Goal: Information Seeking & Learning: Check status

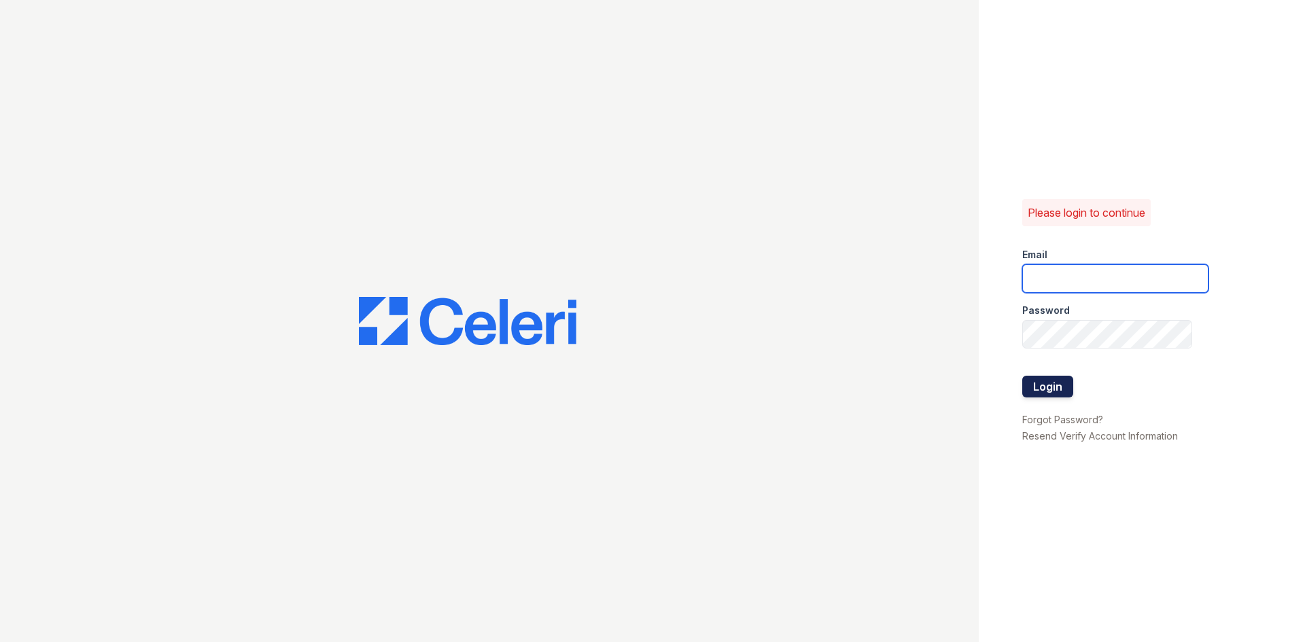
type input "[EMAIL_ADDRESS][DOMAIN_NAME]"
click at [1058, 389] on button "Login" at bounding box center [1047, 387] width 51 height 22
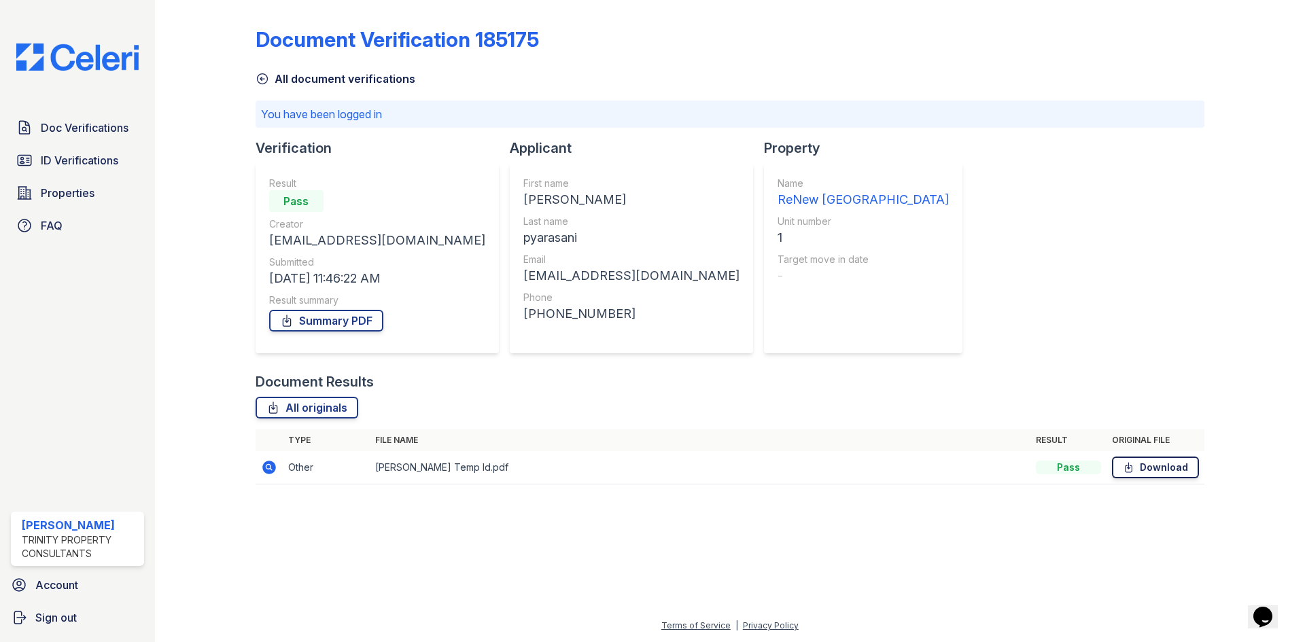
click at [1149, 473] on link "Download" at bounding box center [1155, 468] width 87 height 22
click at [268, 473] on icon at bounding box center [269, 468] width 14 height 14
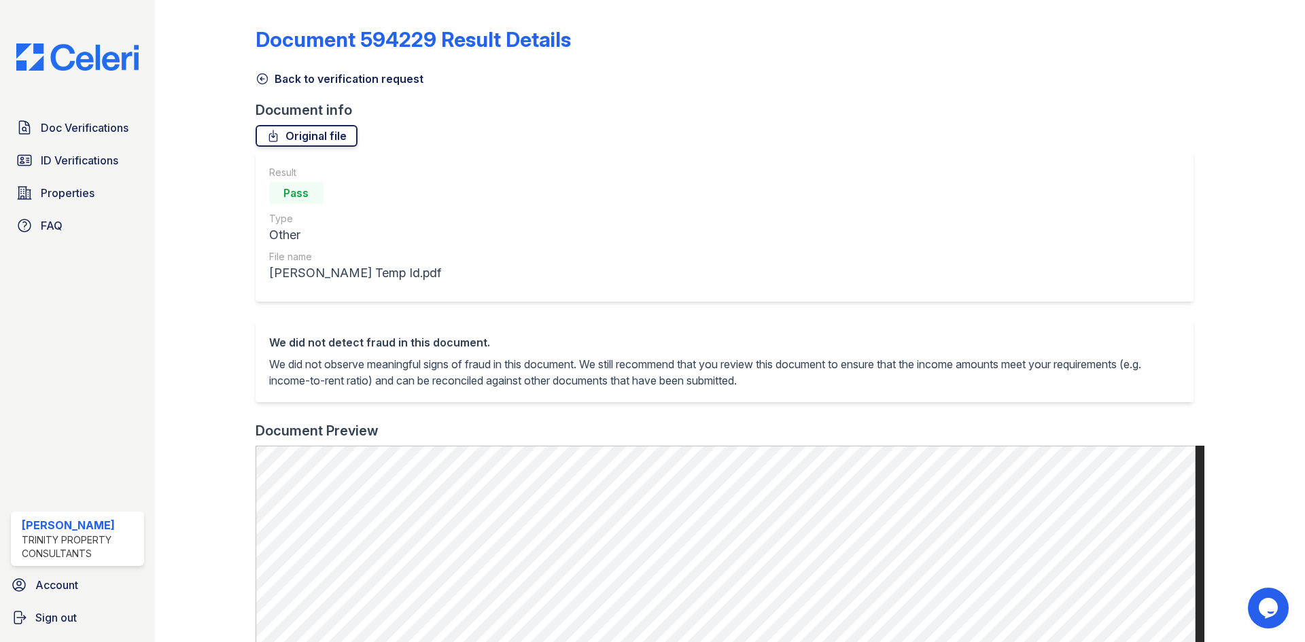
drag, startPoint x: 311, startPoint y: 136, endPoint x: 354, endPoint y: 135, distance: 43.5
click at [311, 137] on link "Original file" at bounding box center [307, 136] width 102 height 22
click at [64, 124] on span "Doc Verifications" at bounding box center [85, 128] width 88 height 16
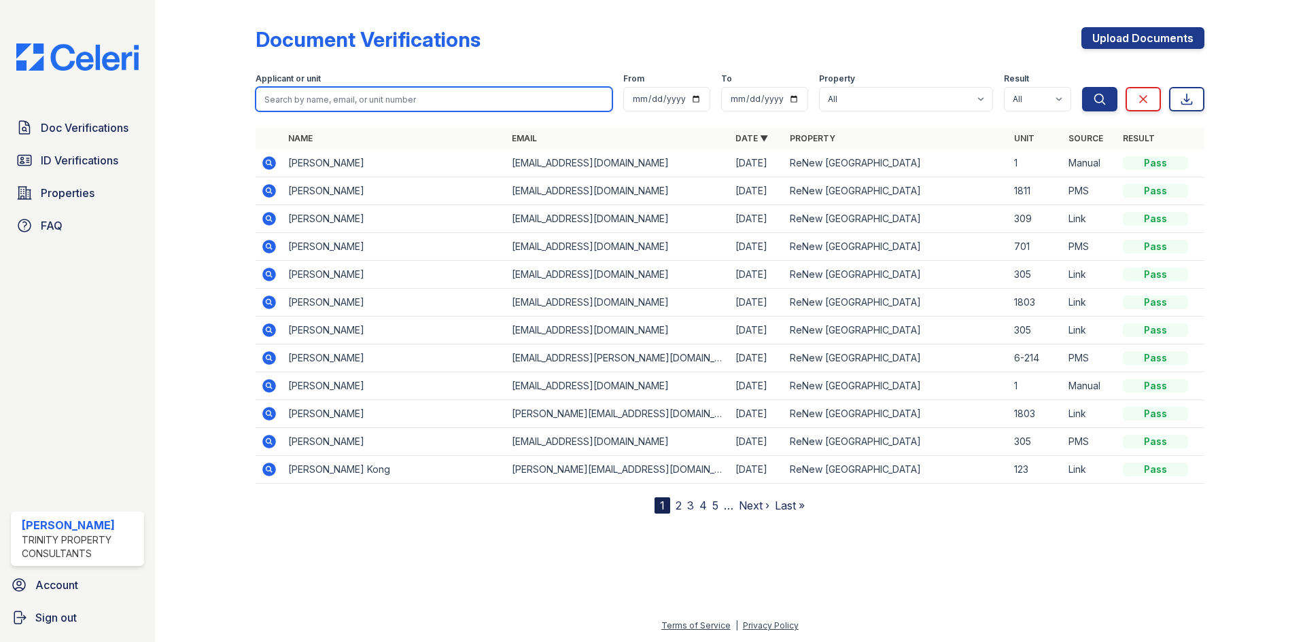
click at [316, 102] on input "search" at bounding box center [434, 99] width 357 height 24
type input "rishikesh"
click at [1082, 87] on button "Search" at bounding box center [1099, 99] width 35 height 24
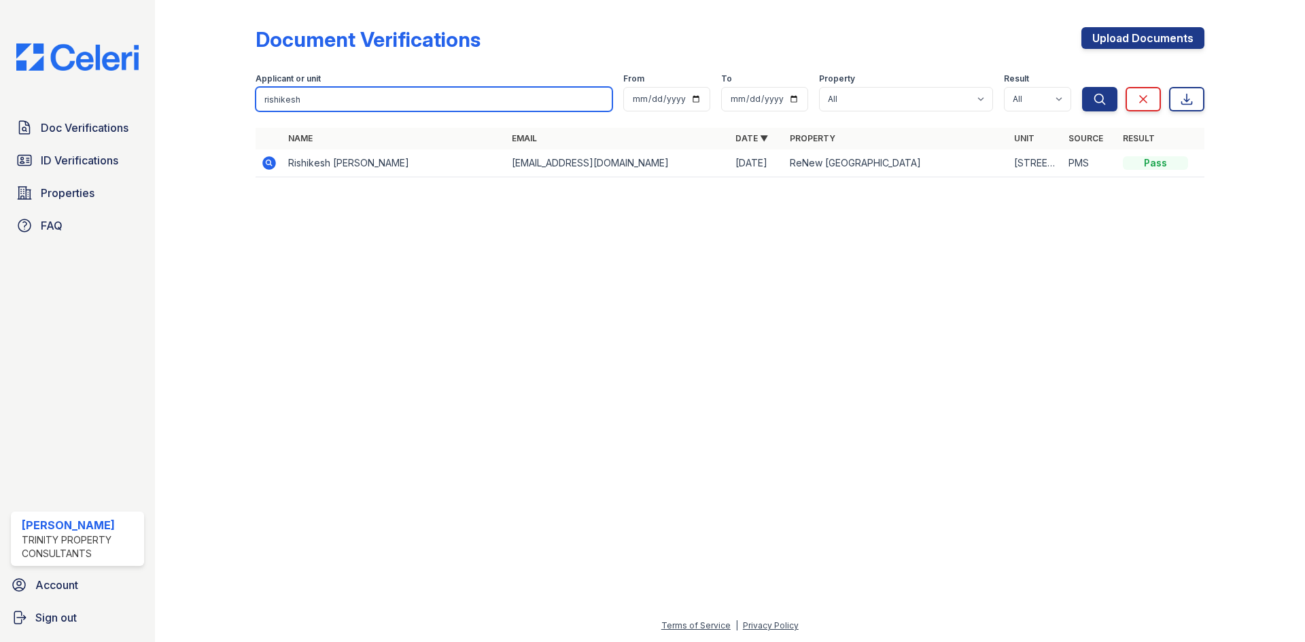
drag, startPoint x: 362, startPoint y: 90, endPoint x: 222, endPoint y: 86, distance: 139.4
click at [221, 85] on div "Document Verifications Upload Documents Filter Applicant or unit rishikesh From…" at bounding box center [730, 106] width 1106 height 213
click at [439, 105] on input "search" at bounding box center [434, 99] width 357 height 24
type input "mulama"
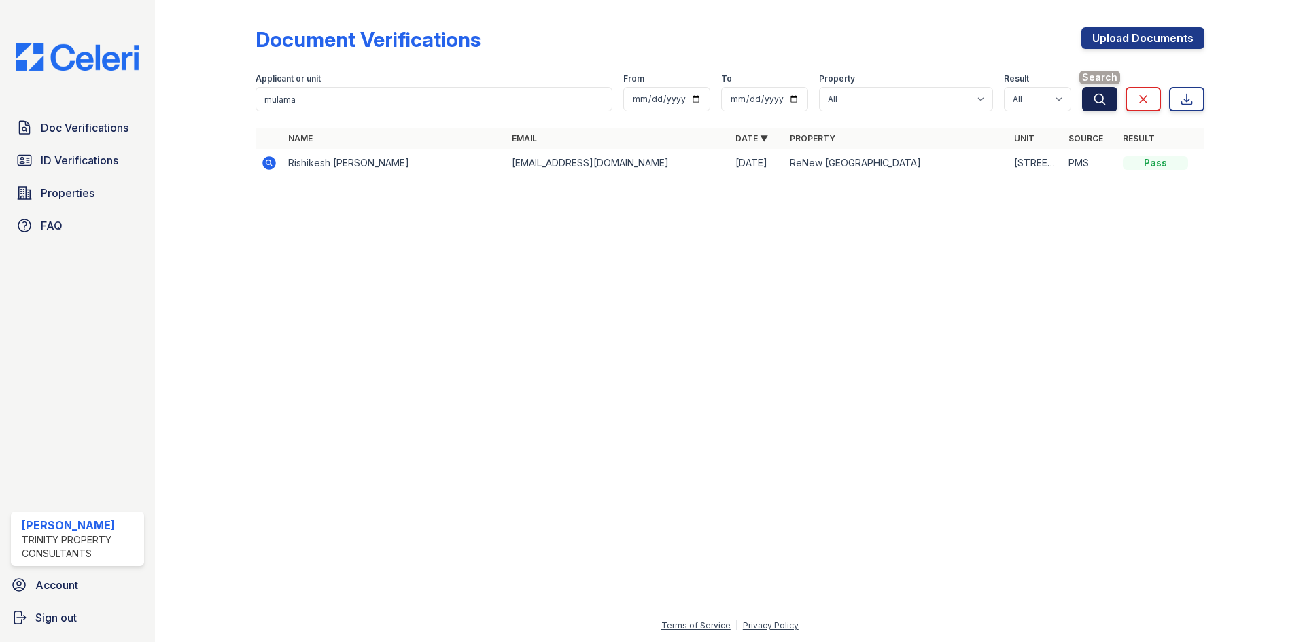
click at [1091, 99] on button "Search" at bounding box center [1099, 99] width 35 height 24
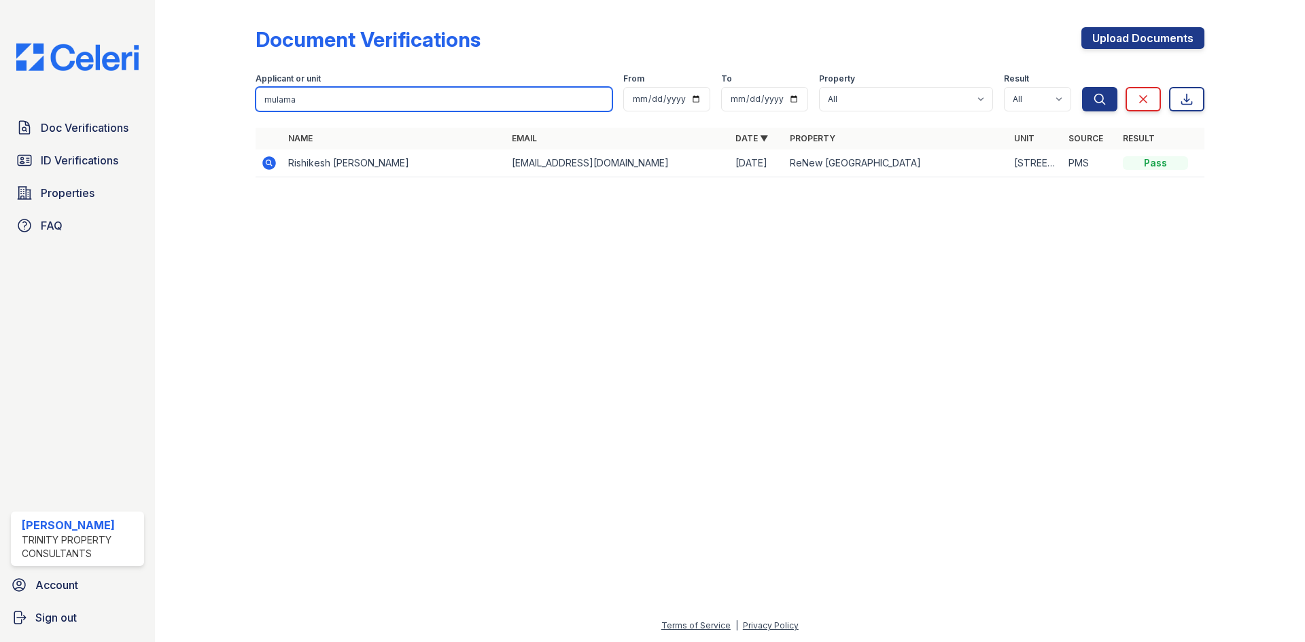
click at [406, 100] on input "mulama" at bounding box center [434, 99] width 357 height 24
drag, startPoint x: 345, startPoint y: 93, endPoint x: 154, endPoint y: 83, distance: 191.2
click at [167, 99] on div "Document Verifications Upload Documents Filter Applicant or unit mulama From To…" at bounding box center [730, 321] width 1150 height 642
type input "\"
type input "katelyn"
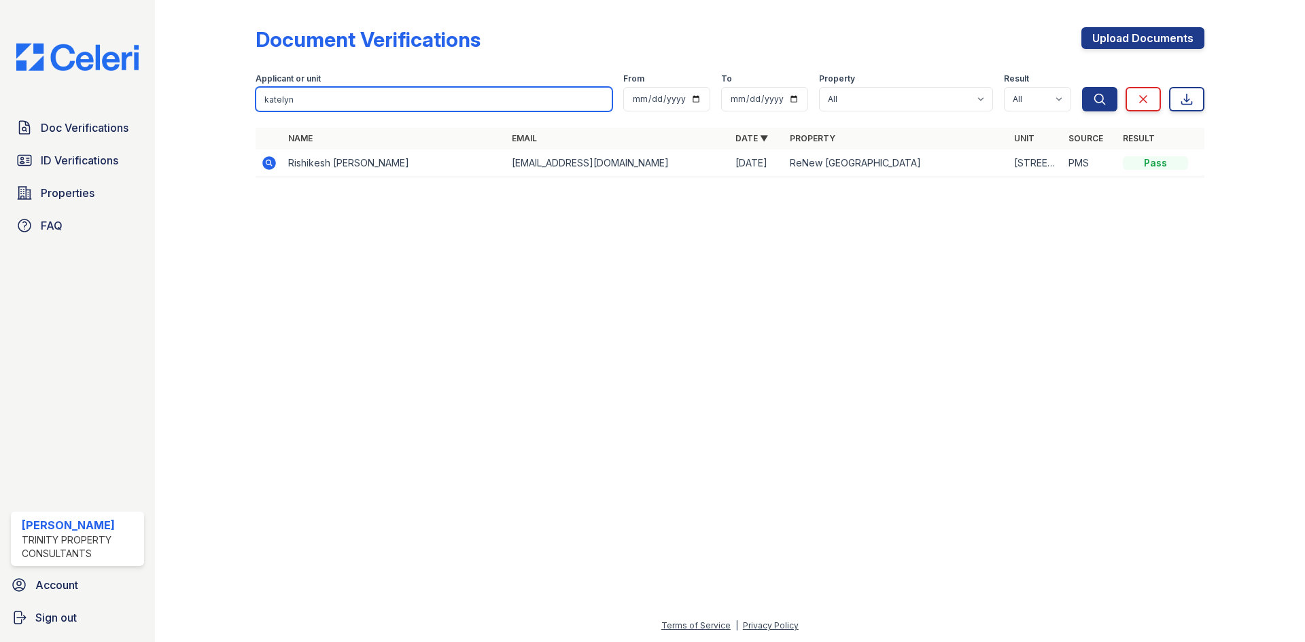
click at [1082, 87] on button "Search" at bounding box center [1099, 99] width 35 height 24
drag, startPoint x: 94, startPoint y: 155, endPoint x: 175, endPoint y: 136, distance: 83.1
click at [94, 156] on span "ID Verifications" at bounding box center [79, 160] width 77 height 16
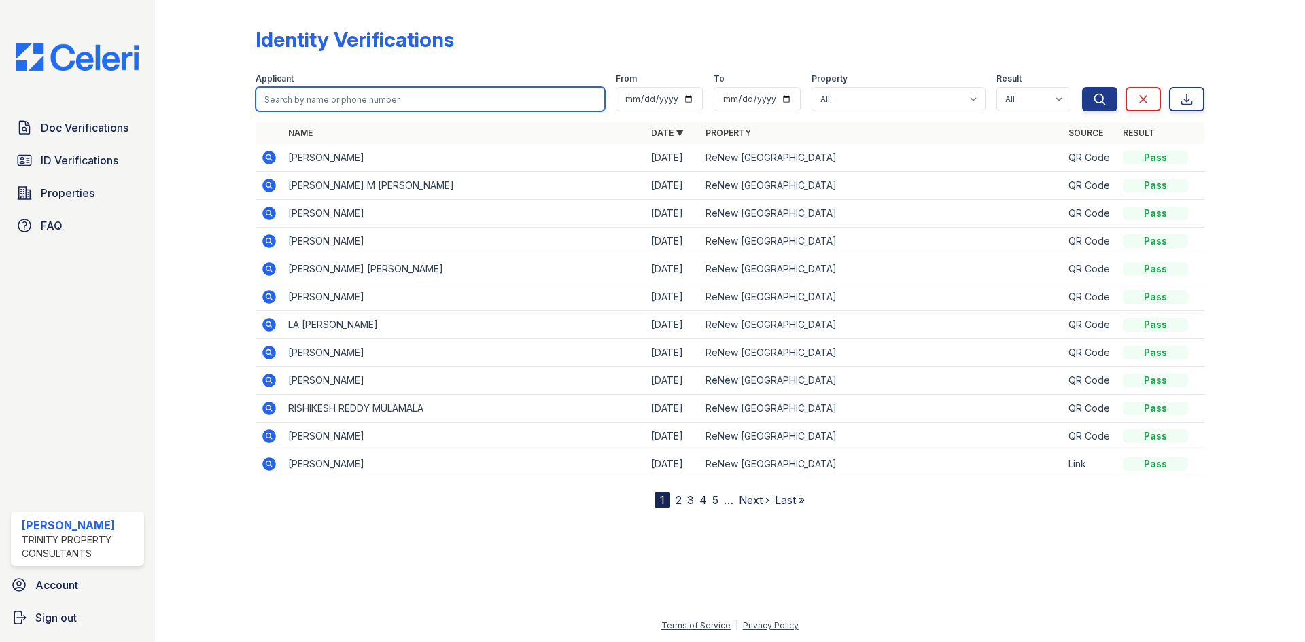
click at [293, 97] on input "search" at bounding box center [430, 99] width 349 height 24
type input "r"
click at [270, 405] on icon at bounding box center [269, 409] width 14 height 14
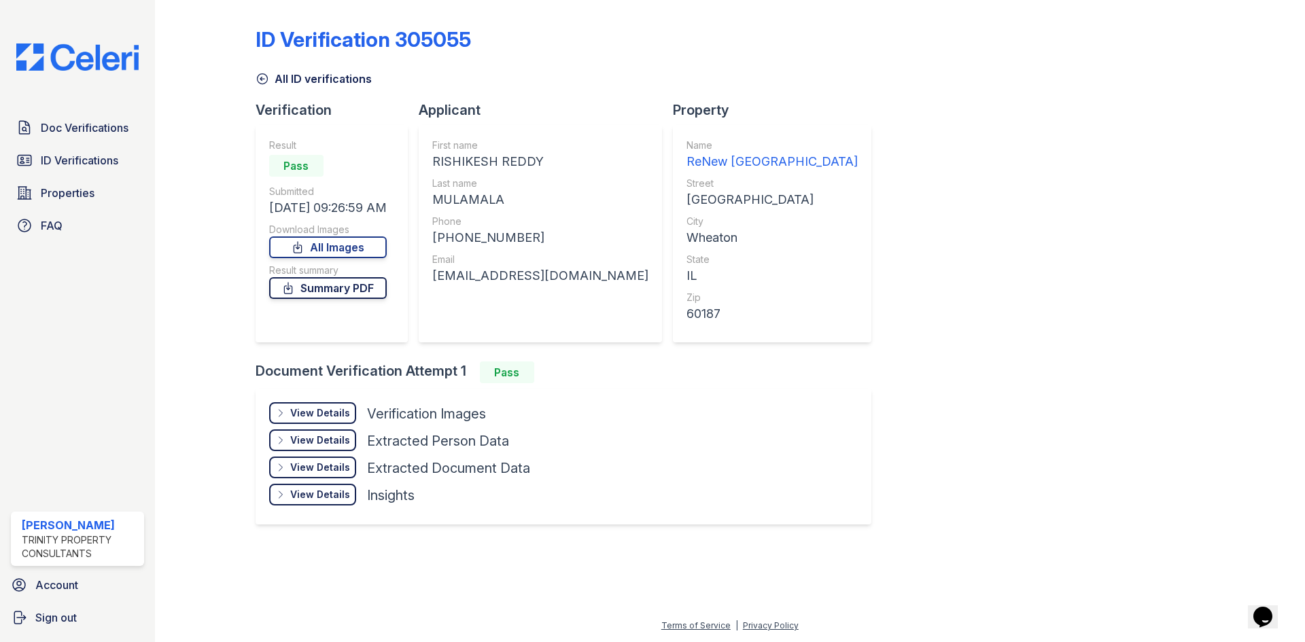
click at [341, 293] on link "Summary PDF" at bounding box center [328, 288] width 118 height 22
click at [349, 413] on div "View Details Details" at bounding box center [312, 413] width 87 height 22
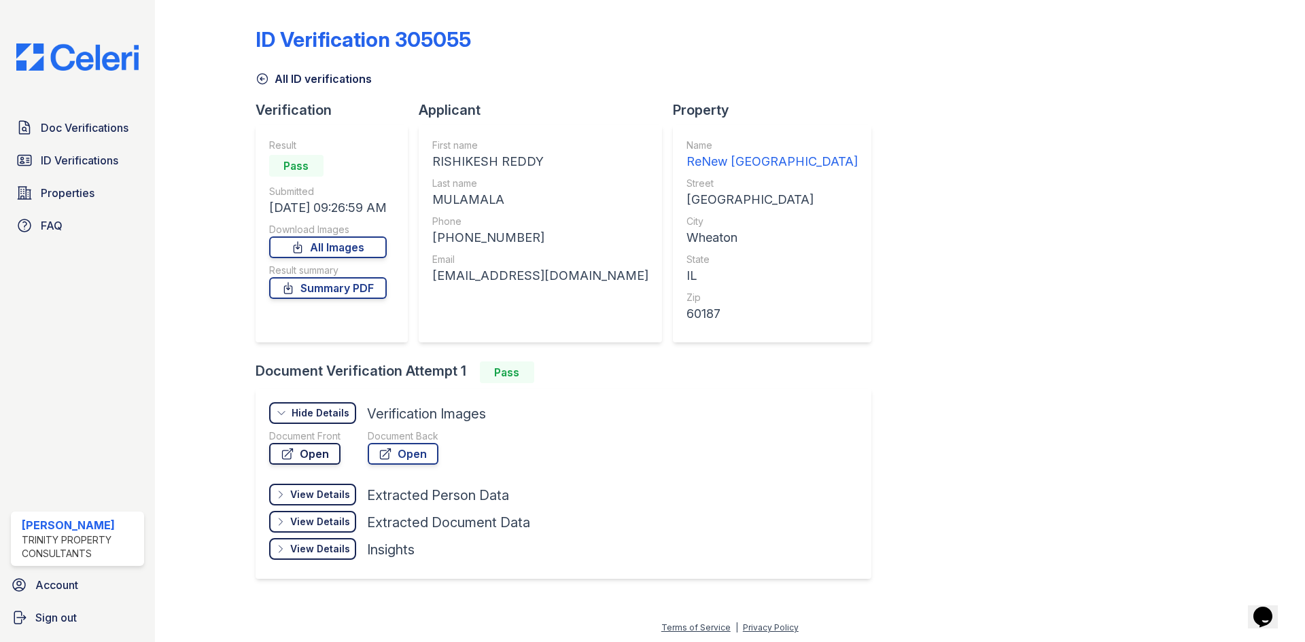
click at [319, 450] on link "Open" at bounding box center [304, 454] width 71 height 22
click at [389, 451] on icon at bounding box center [386, 454] width 14 height 14
click at [304, 76] on link "All ID verifications" at bounding box center [314, 79] width 116 height 16
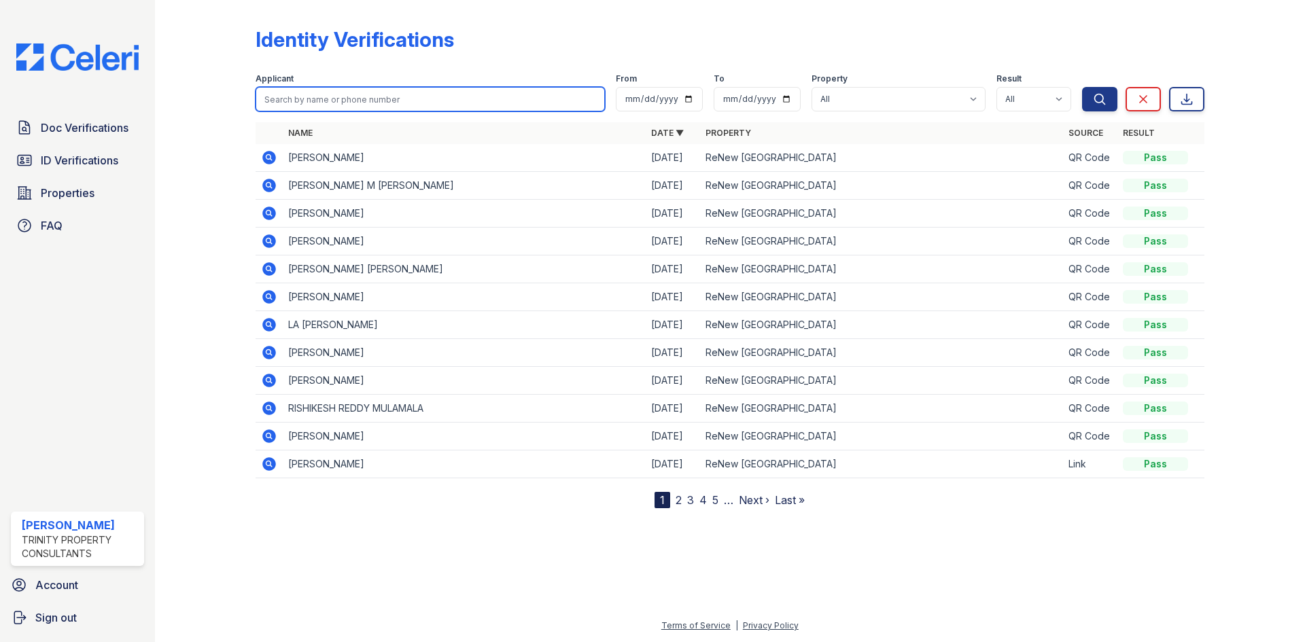
click at [332, 101] on input "search" at bounding box center [430, 99] width 349 height 24
type input "pranav"
click at [1082, 87] on button "Search" at bounding box center [1099, 99] width 35 height 24
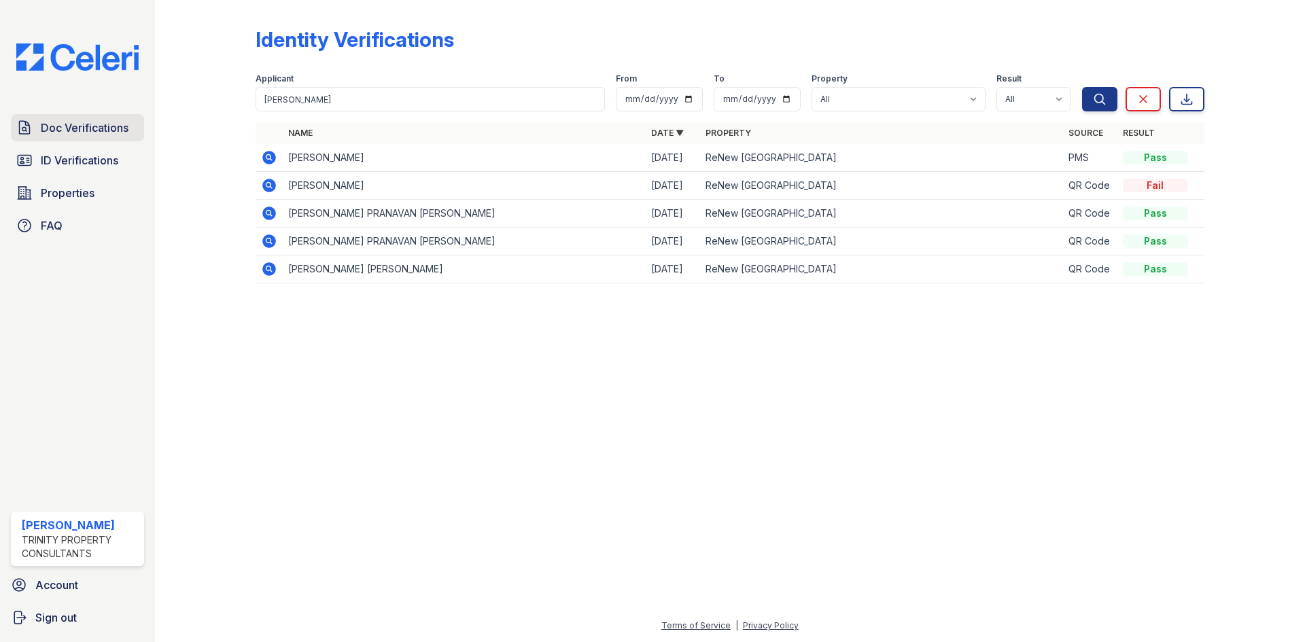
click at [81, 129] on span "Doc Verifications" at bounding box center [85, 128] width 88 height 16
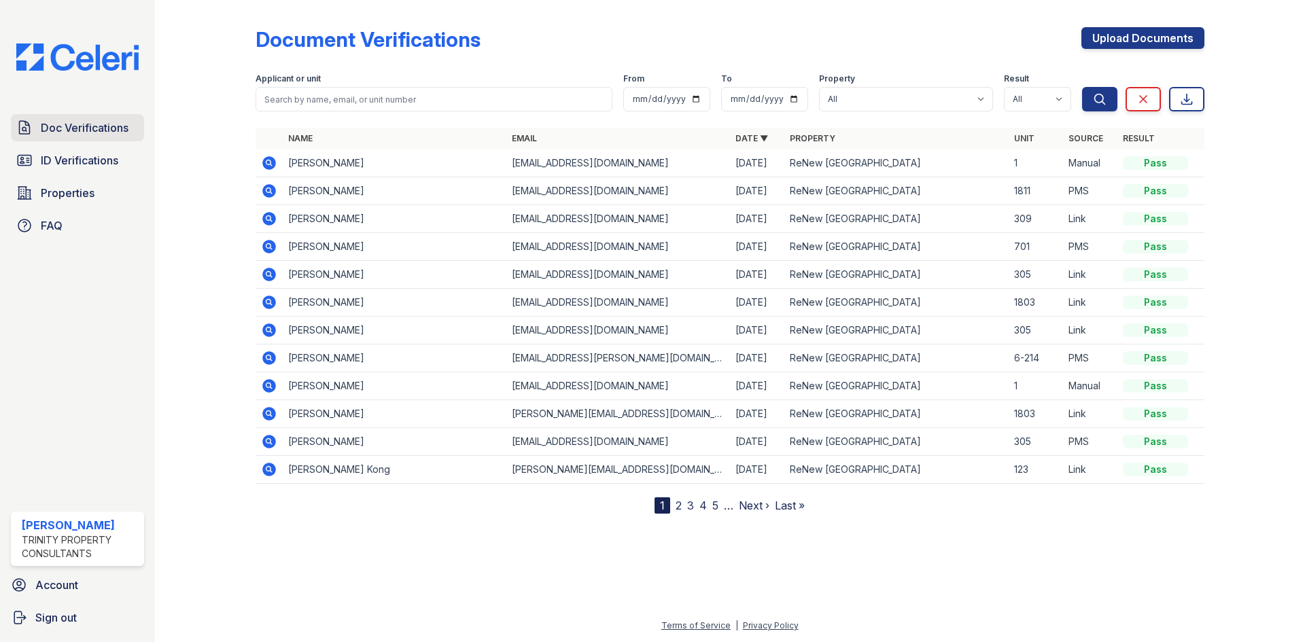
click at [84, 124] on span "Doc Verifications" at bounding box center [85, 128] width 88 height 16
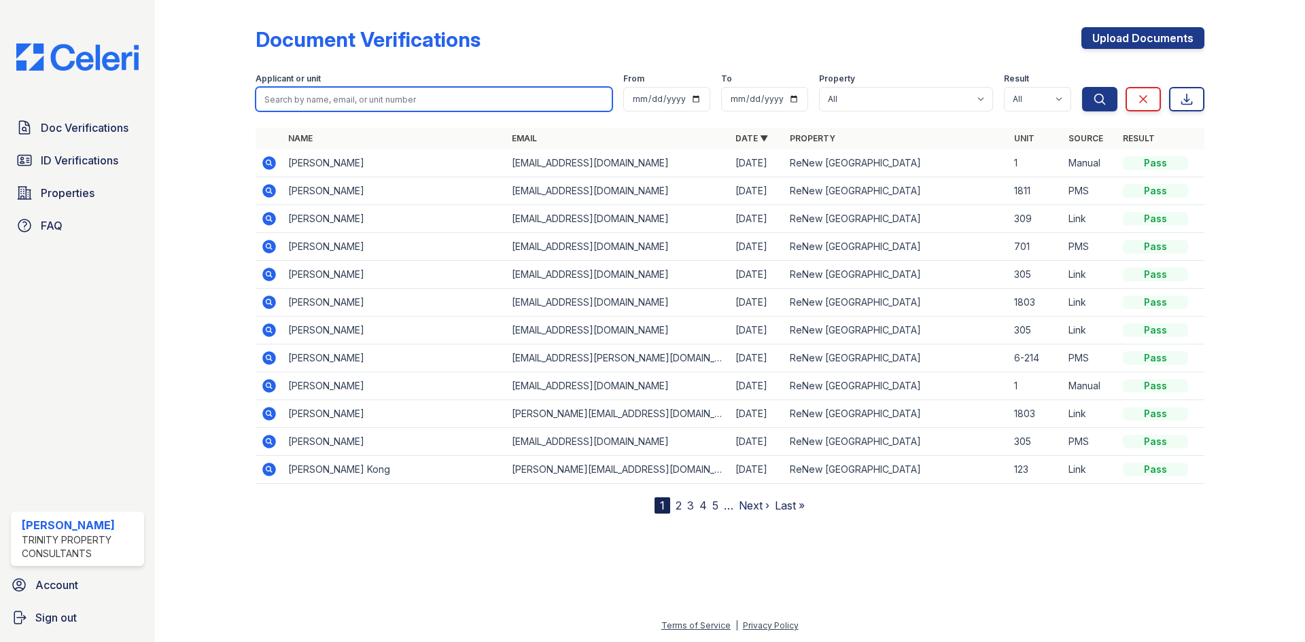
click at [299, 99] on input "search" at bounding box center [434, 99] width 357 height 24
type input "prnaav"
click at [1082, 87] on button "Search" at bounding box center [1099, 99] width 35 height 24
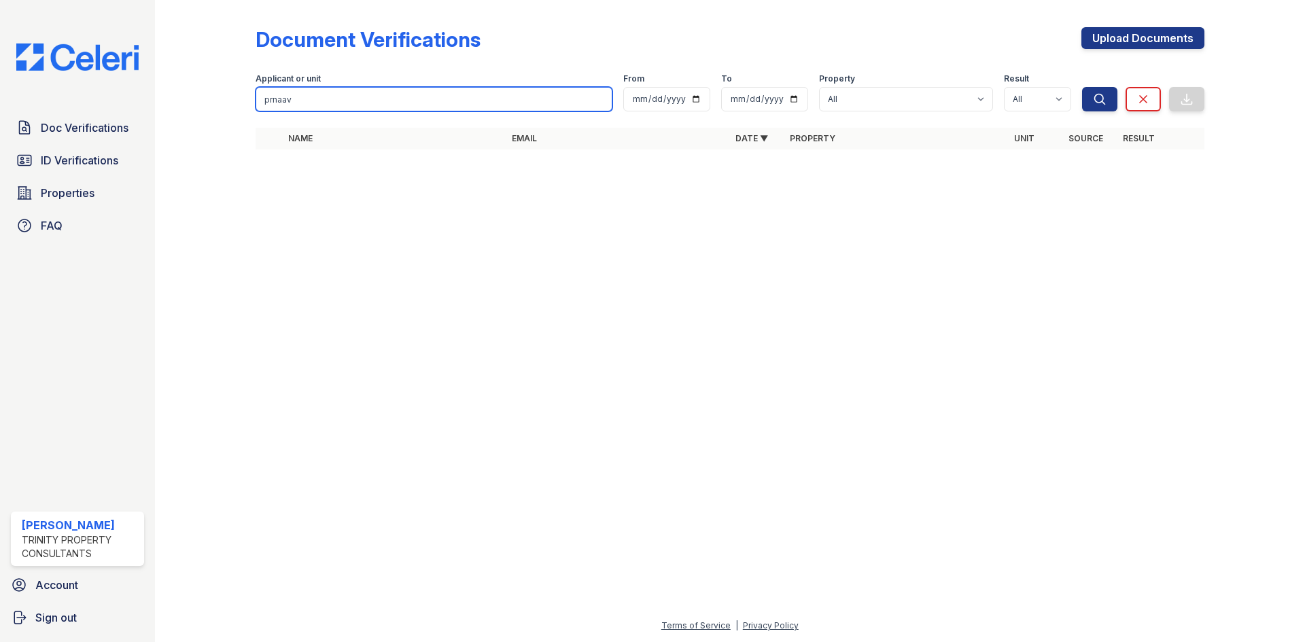
click at [502, 109] on input "prnaav" at bounding box center [434, 99] width 357 height 24
type input "pranav"
click at [1082, 87] on button "Search" at bounding box center [1099, 99] width 35 height 24
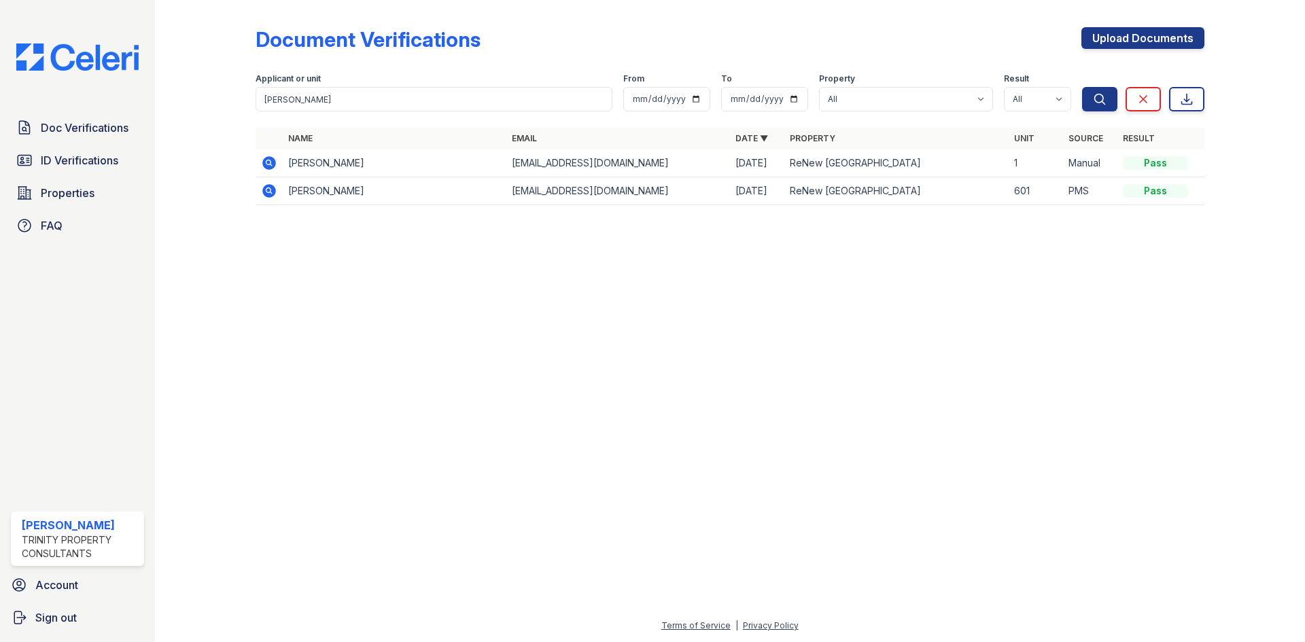
click at [266, 164] on icon at bounding box center [269, 163] width 14 height 14
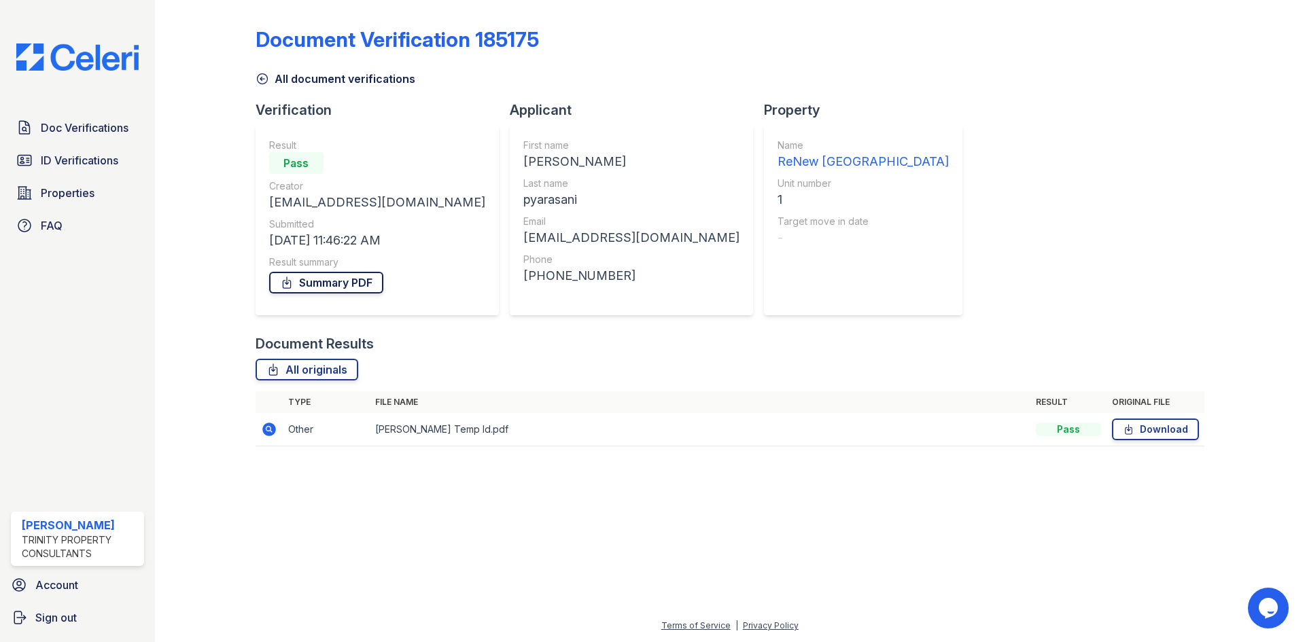
click at [369, 275] on link "Summary PDF" at bounding box center [326, 283] width 114 height 22
click at [1170, 428] on link "Download" at bounding box center [1155, 430] width 87 height 22
click at [72, 129] on span "Doc Verifications" at bounding box center [85, 128] width 88 height 16
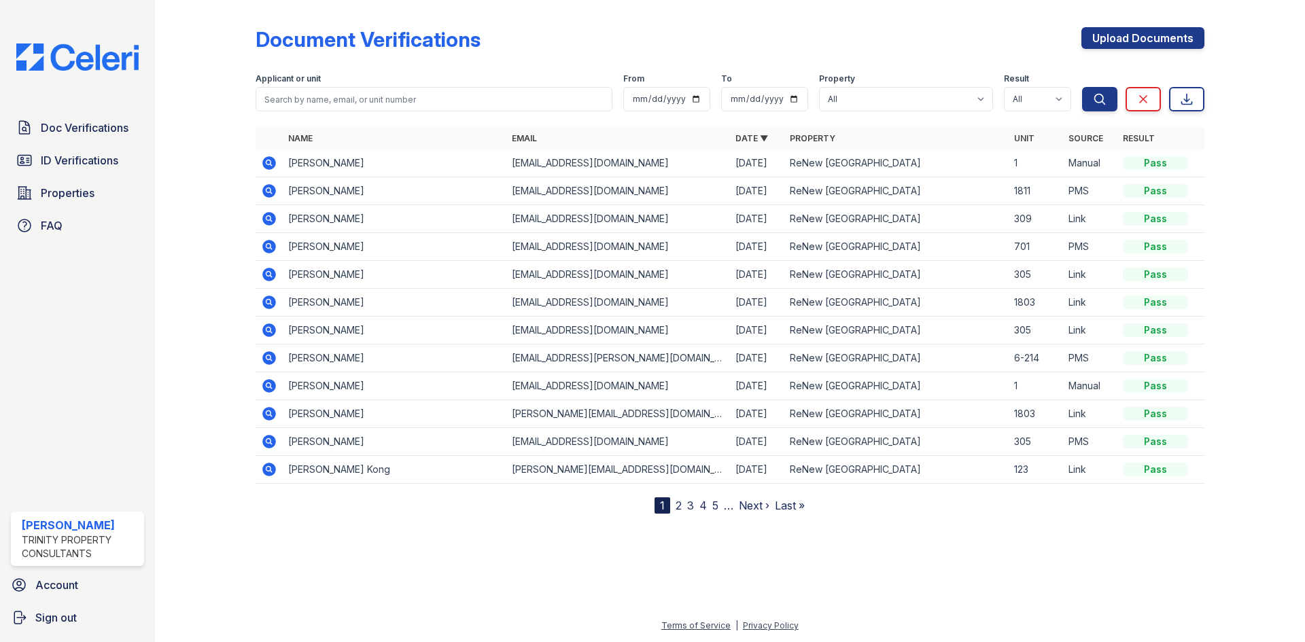
drag, startPoint x: 105, startPoint y: 150, endPoint x: 137, endPoint y: 145, distance: 32.9
click at [105, 150] on link "ID Verifications" at bounding box center [77, 160] width 133 height 27
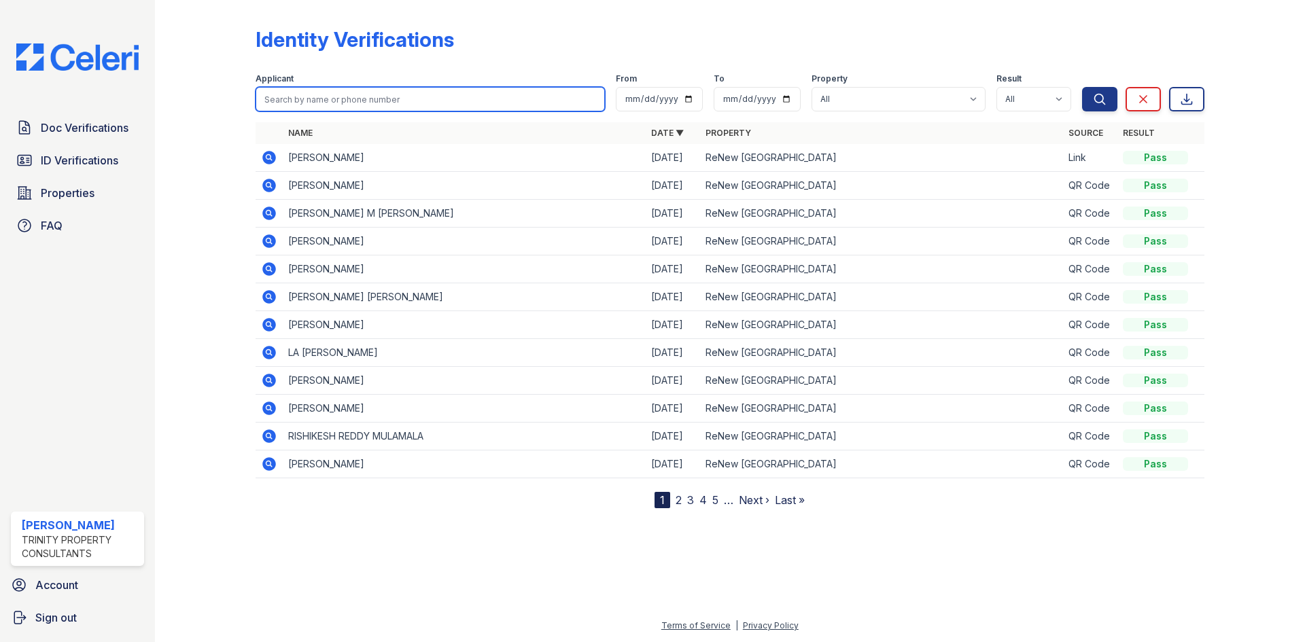
click at [293, 100] on input "search" at bounding box center [430, 99] width 349 height 24
type input "katelyn"
click at [1099, 86] on div "Search Clear Export" at bounding box center [1143, 89] width 122 height 43
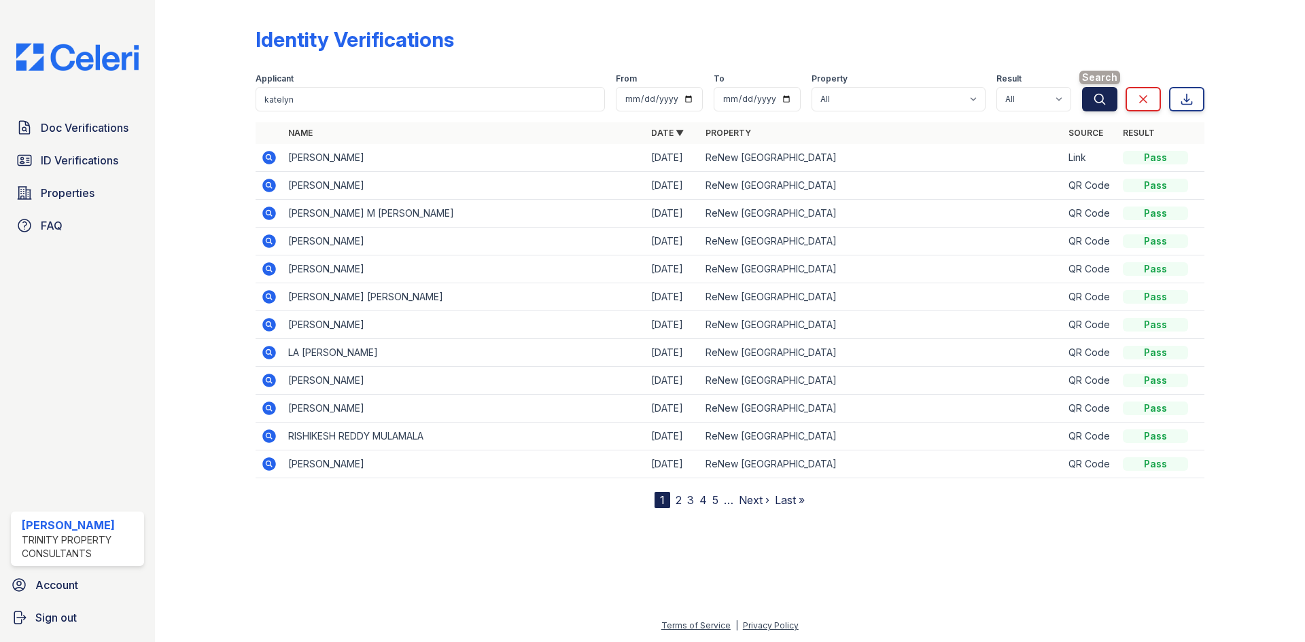
click at [1095, 101] on icon "submit" at bounding box center [1099, 99] width 10 height 10
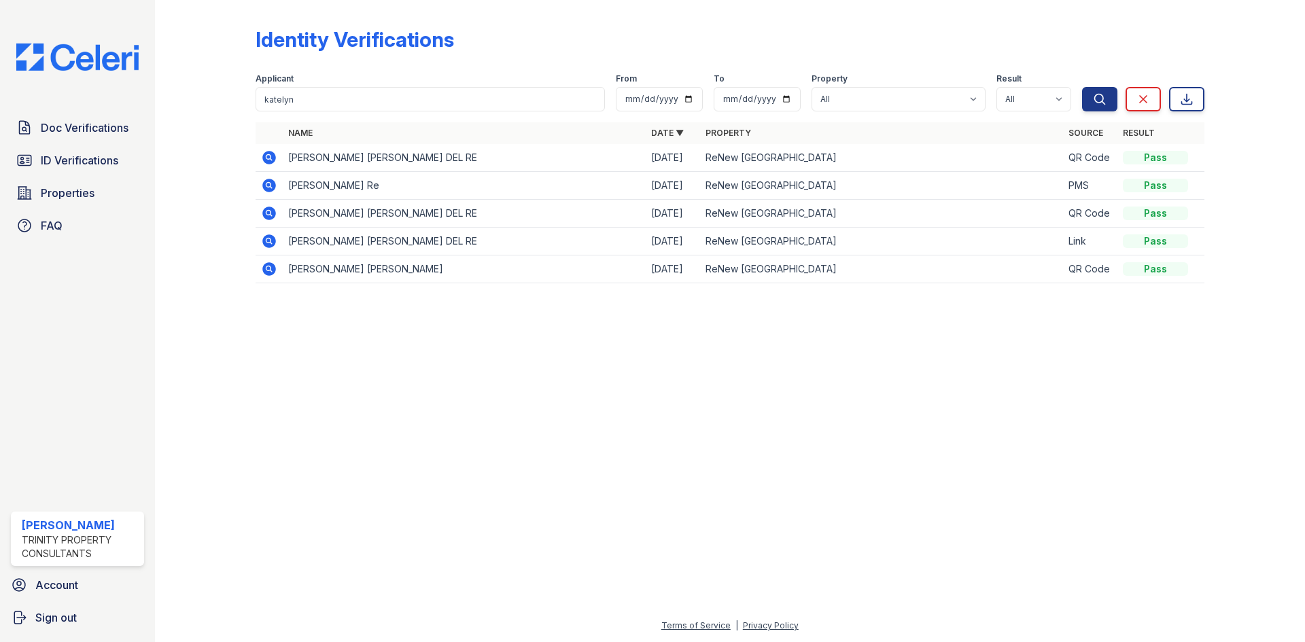
click at [269, 156] on icon at bounding box center [267, 156] width 3 height 3
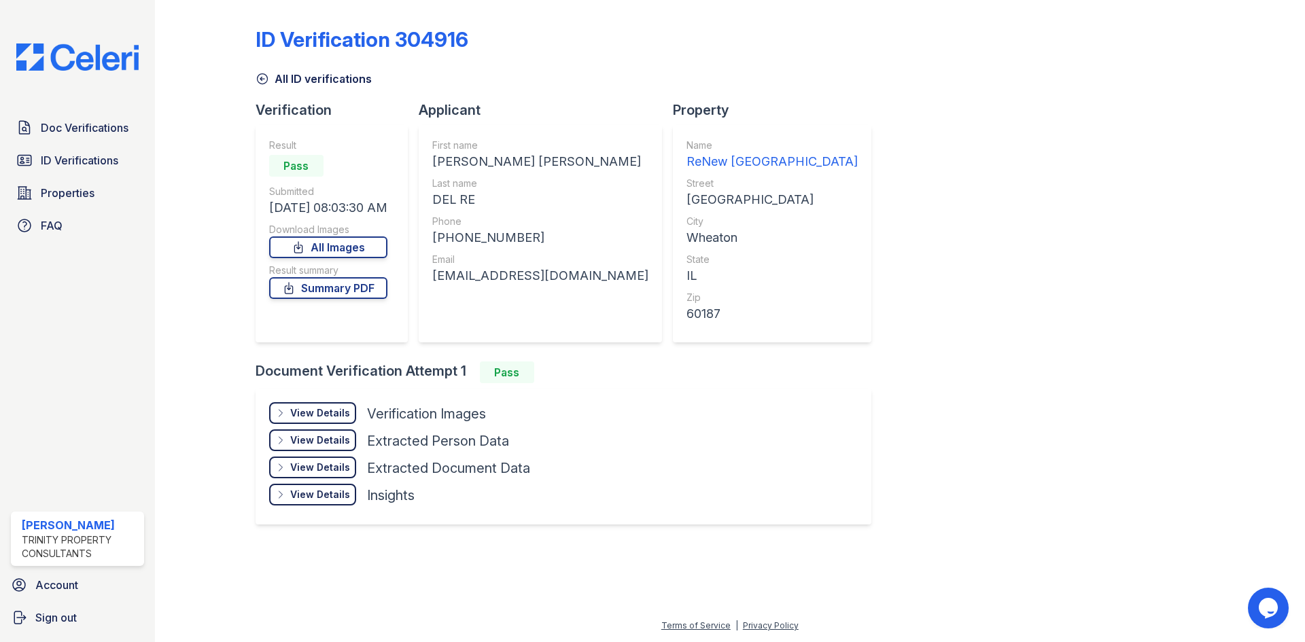
click at [348, 277] on div "Result summary" at bounding box center [328, 271] width 118 height 14
drag, startPoint x: 350, startPoint y: 294, endPoint x: 363, endPoint y: 300, distance: 14.3
click at [351, 294] on link "Summary PDF" at bounding box center [328, 288] width 118 height 22
click at [323, 413] on div "View Details" at bounding box center [320, 413] width 60 height 14
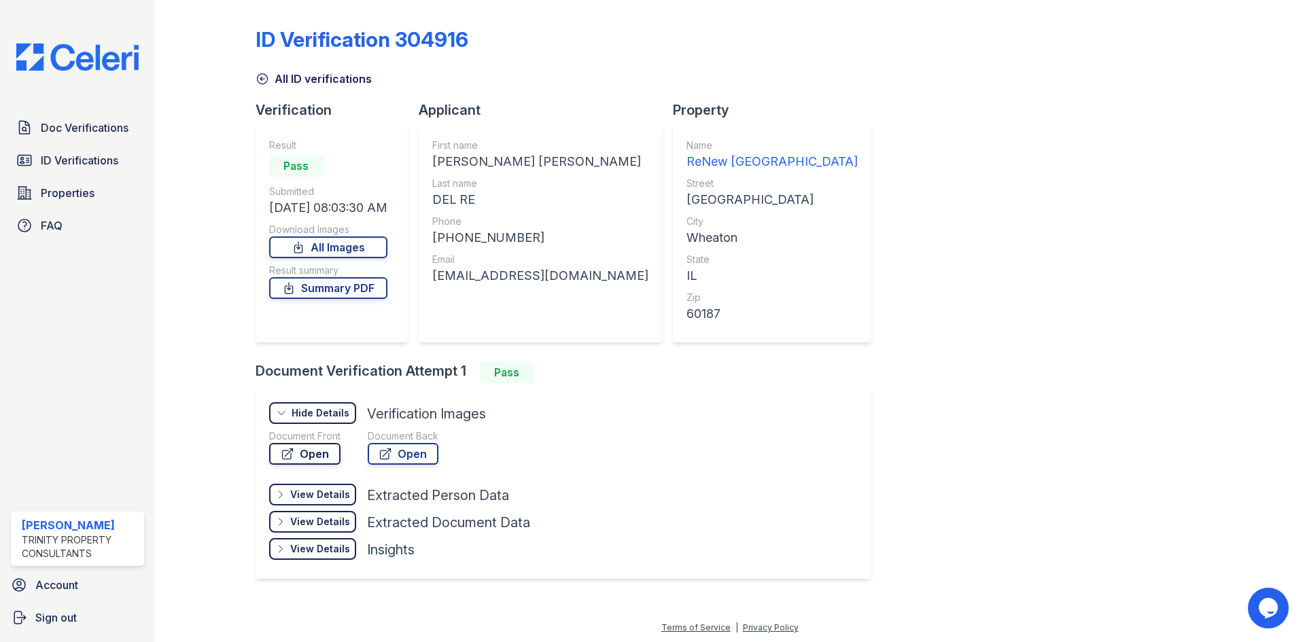
click at [304, 453] on link "Open" at bounding box center [304, 454] width 71 height 22
click at [403, 451] on link "Open" at bounding box center [403, 454] width 71 height 22
click at [267, 76] on icon at bounding box center [263, 79] width 14 height 14
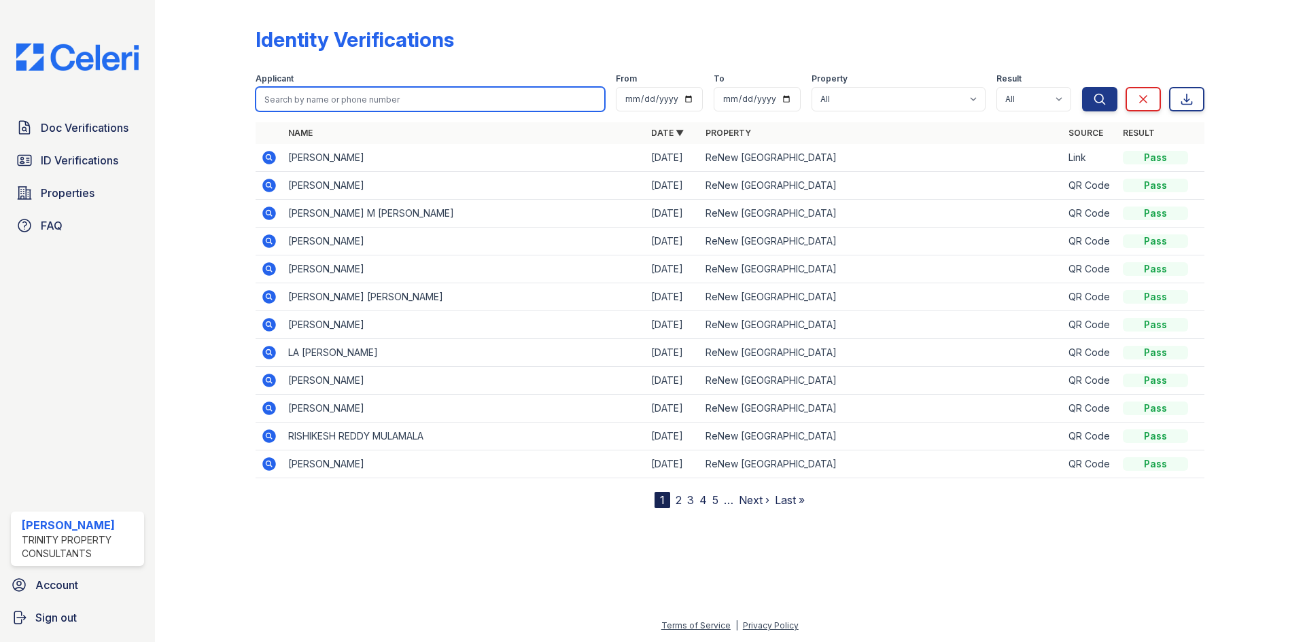
click at [321, 107] on input "search" at bounding box center [430, 99] width 349 height 24
type input "jack oberli"
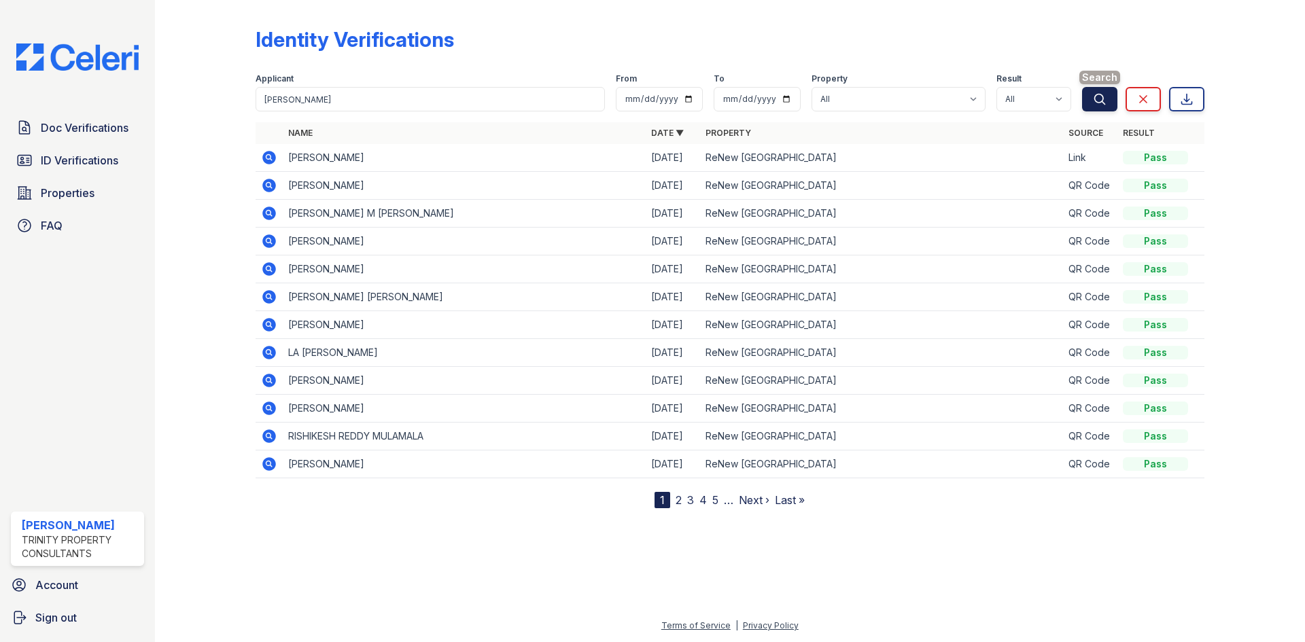
click at [1091, 98] on button "Search" at bounding box center [1099, 99] width 35 height 24
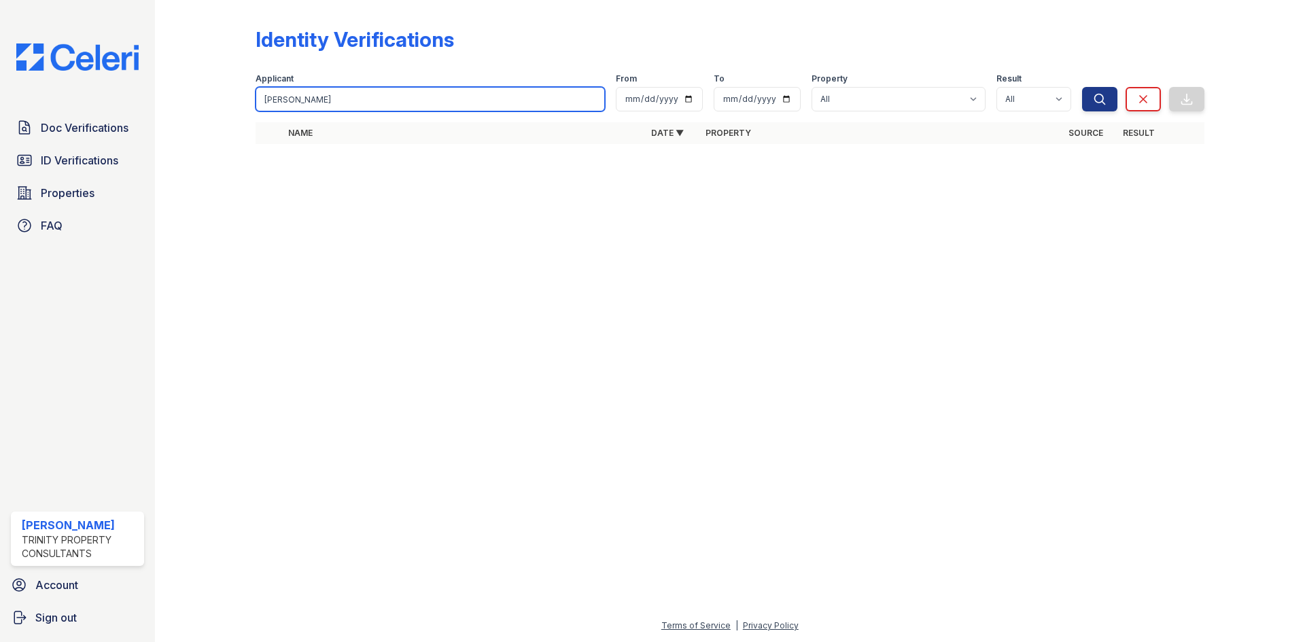
drag, startPoint x: 349, startPoint y: 92, endPoint x: 304, endPoint y: 96, distance: 45.0
click at [300, 95] on input "jack oberli" at bounding box center [430, 99] width 349 height 24
drag, startPoint x: 308, startPoint y: 97, endPoint x: 283, endPoint y: 94, distance: 24.6
click at [283, 94] on input "jack oliber" at bounding box center [430, 99] width 349 height 24
type input "jack"
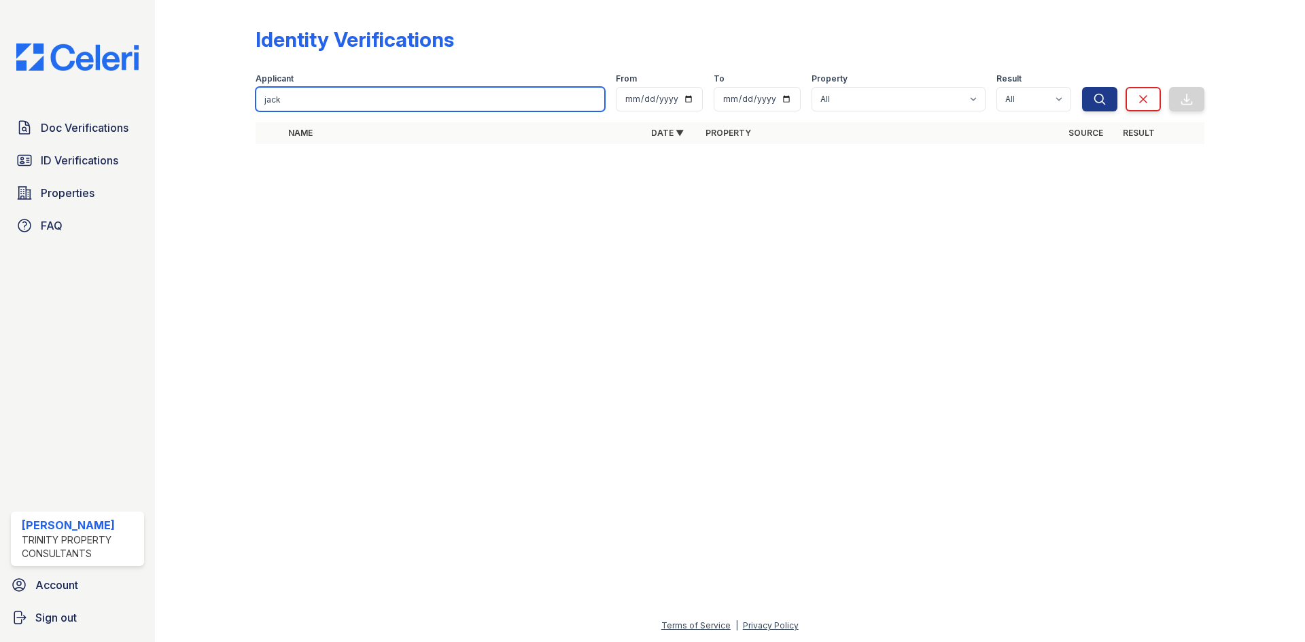
click at [1082, 87] on button "Search" at bounding box center [1099, 99] width 35 height 24
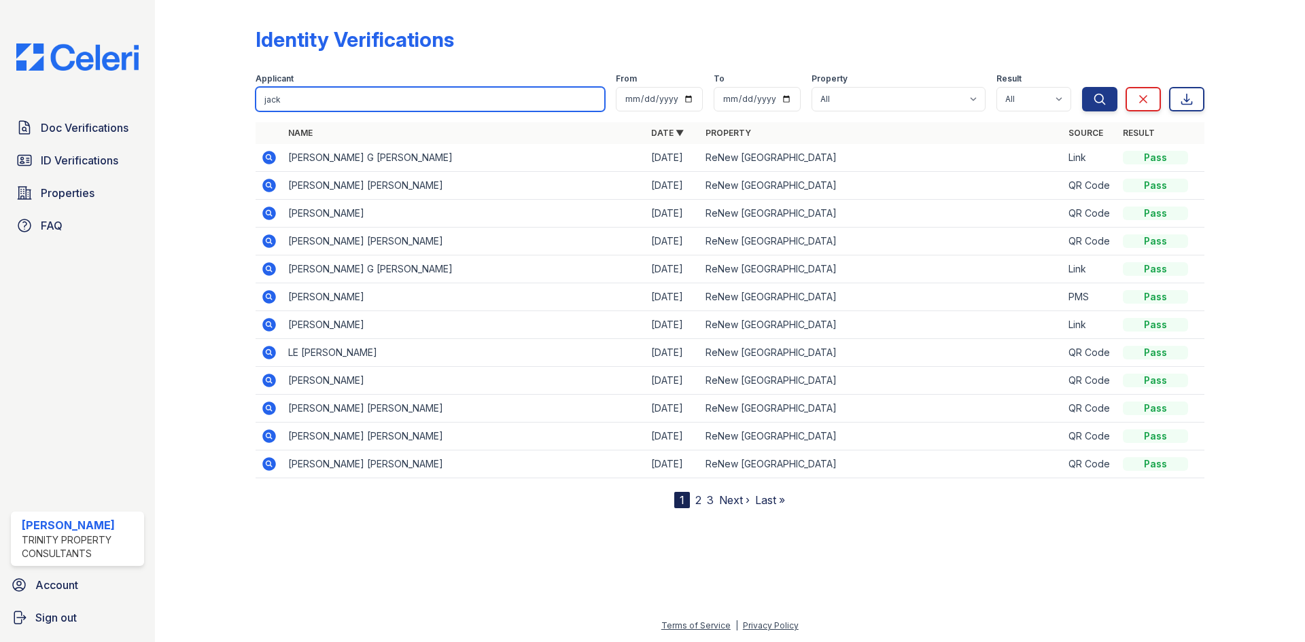
click at [493, 97] on input "jack" at bounding box center [430, 99] width 349 height 24
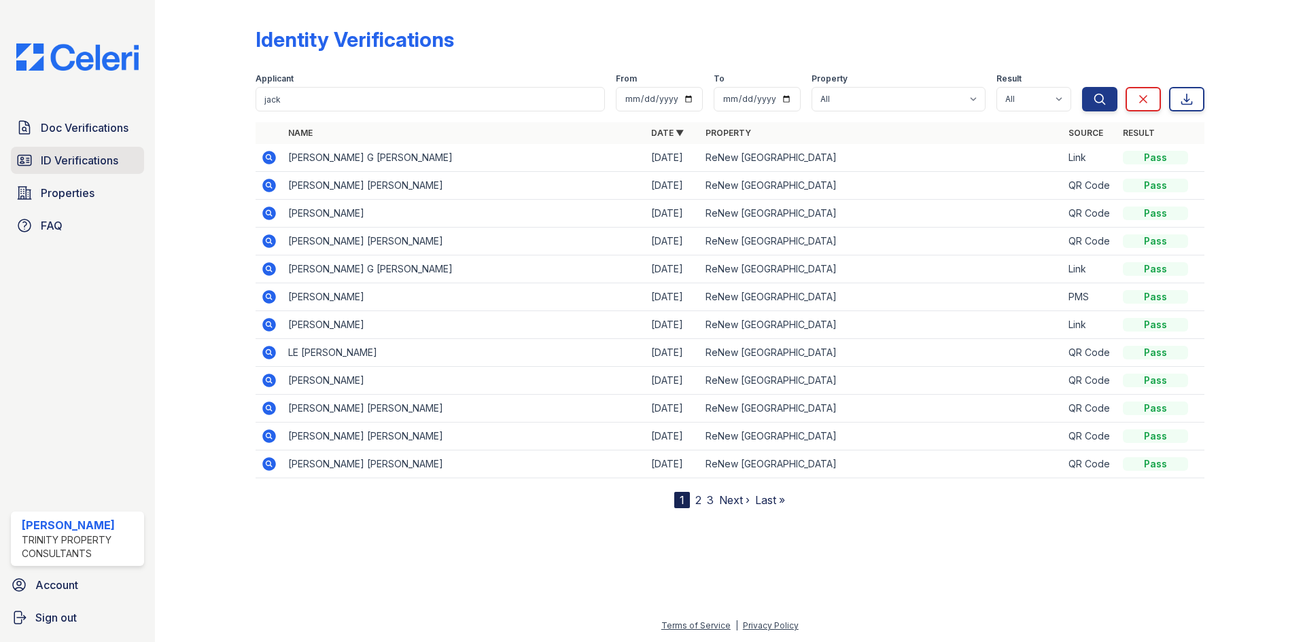
click at [78, 160] on span "ID Verifications" at bounding box center [79, 160] width 77 height 16
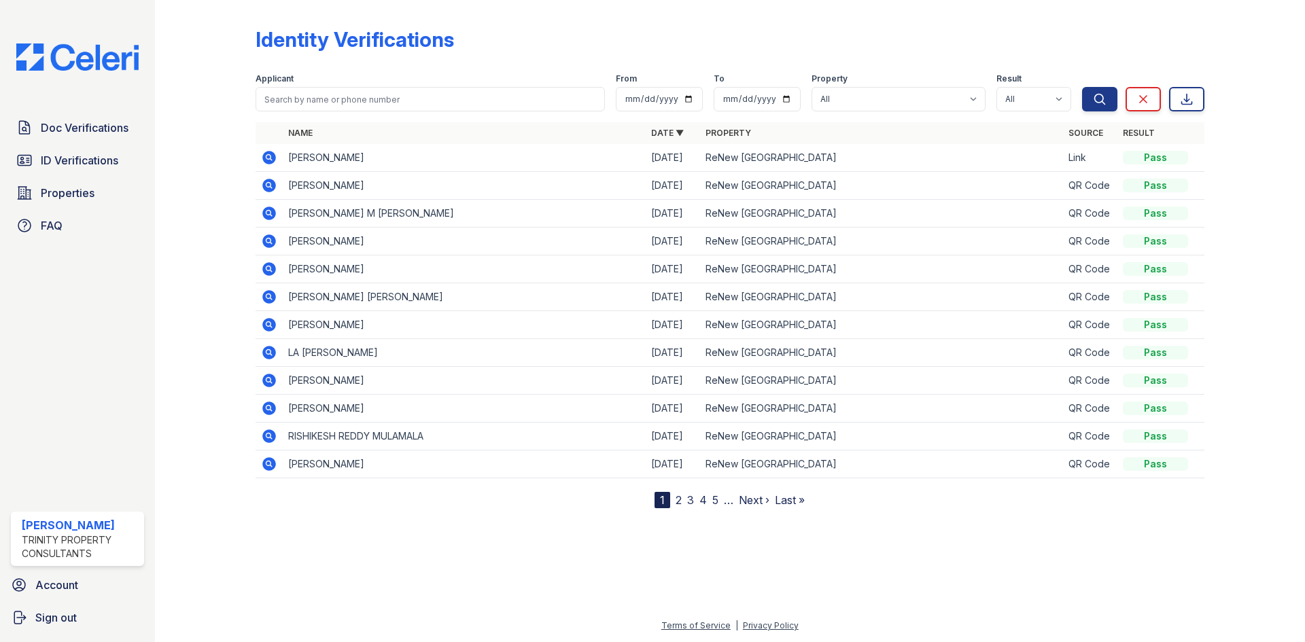
click at [676, 498] on link "2" at bounding box center [679, 500] width 6 height 14
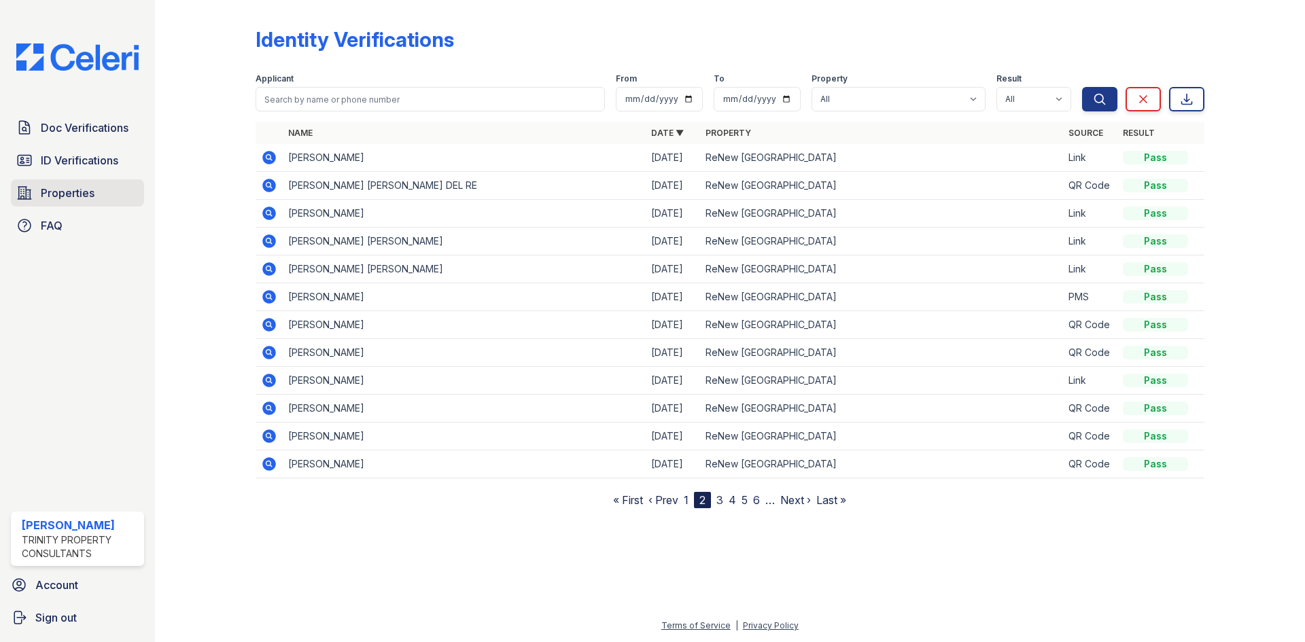
drag, startPoint x: 80, startPoint y: 190, endPoint x: 92, endPoint y: 192, distance: 11.6
click at [82, 190] on span "Properties" at bounding box center [68, 193] width 54 height 16
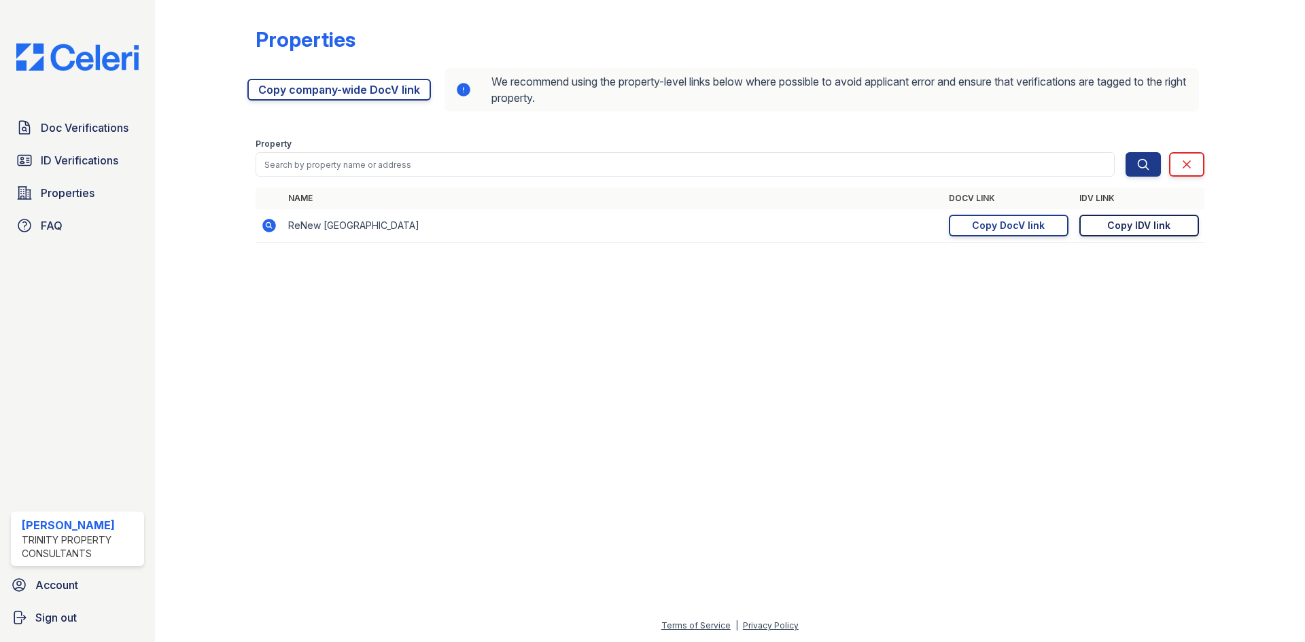
click at [1125, 228] on div "Copy IDV link" at bounding box center [1138, 226] width 63 height 14
click at [84, 175] on div "Doc Verifications ID Verifications Properties FAQ" at bounding box center [77, 176] width 144 height 125
click at [80, 159] on span "ID Verifications" at bounding box center [79, 160] width 77 height 16
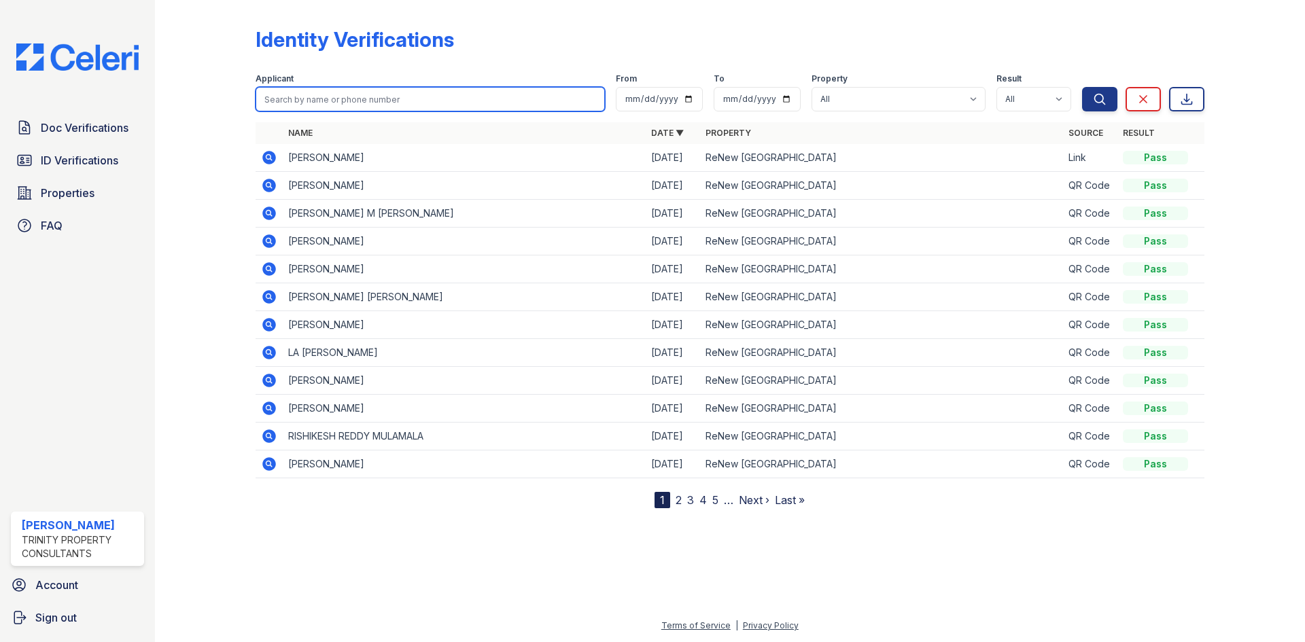
click at [271, 88] on input "search" at bounding box center [430, 99] width 349 height 24
type input "anderson"
click at [1082, 87] on button "Search" at bounding box center [1099, 99] width 35 height 24
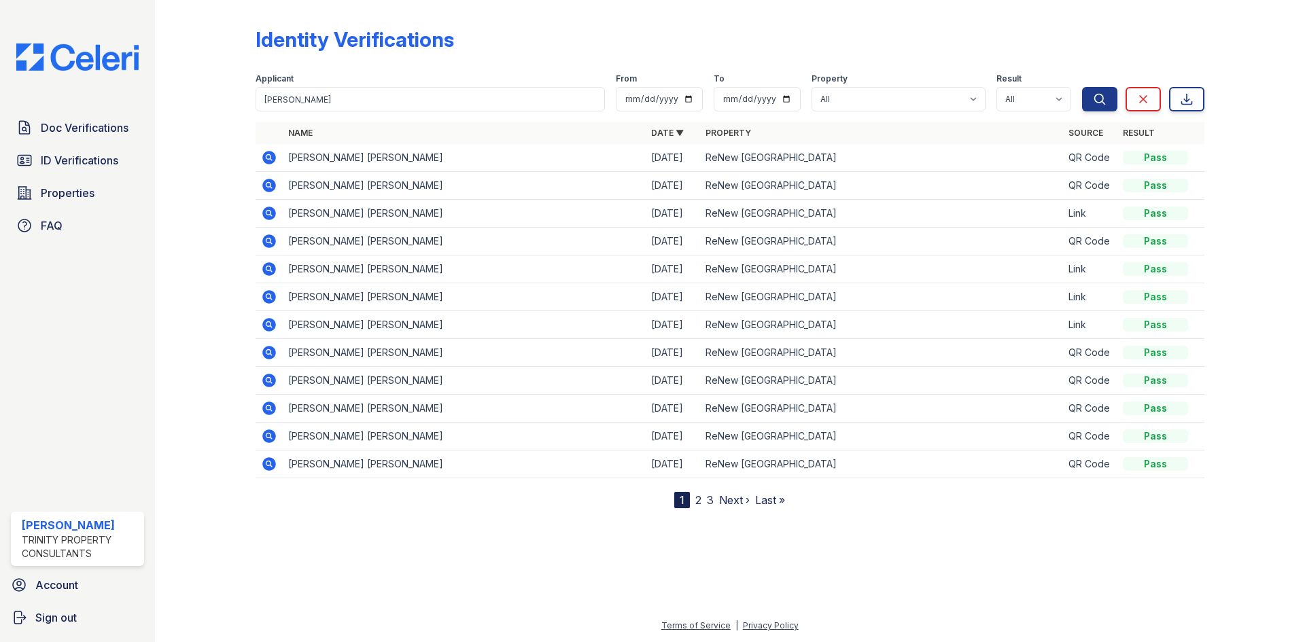
click at [266, 154] on icon at bounding box center [269, 158] width 14 height 14
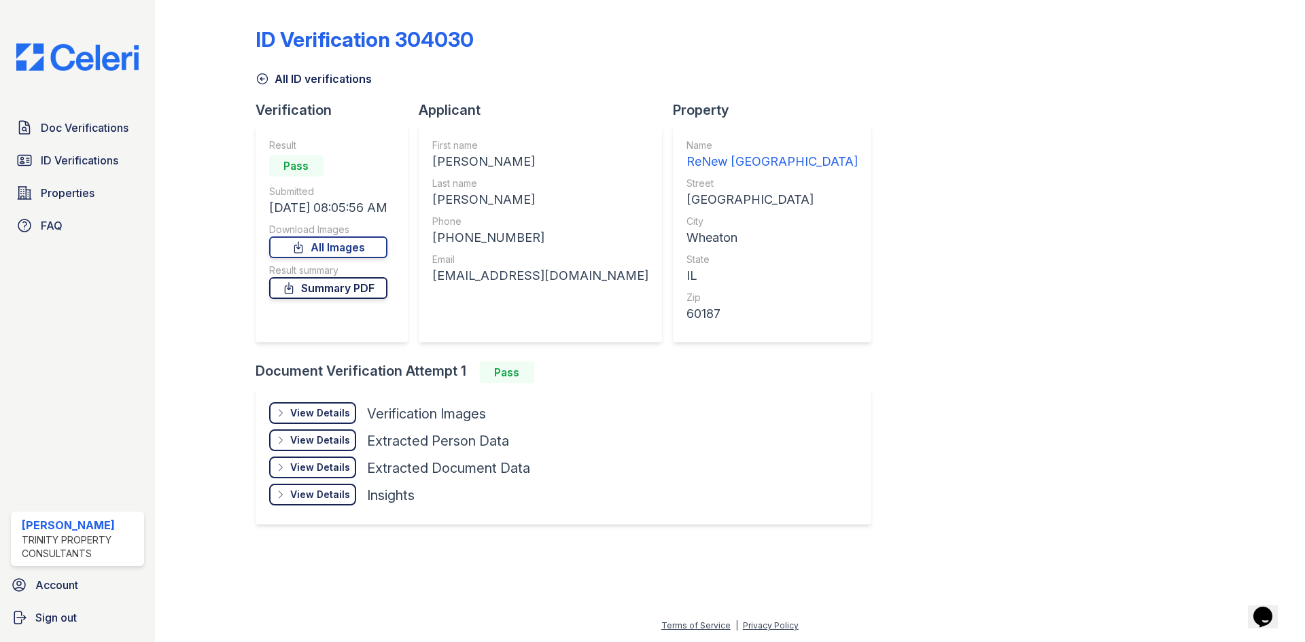
click at [329, 285] on link "Summary PDF" at bounding box center [328, 288] width 118 height 22
click at [315, 418] on div "View Details" at bounding box center [320, 413] width 60 height 14
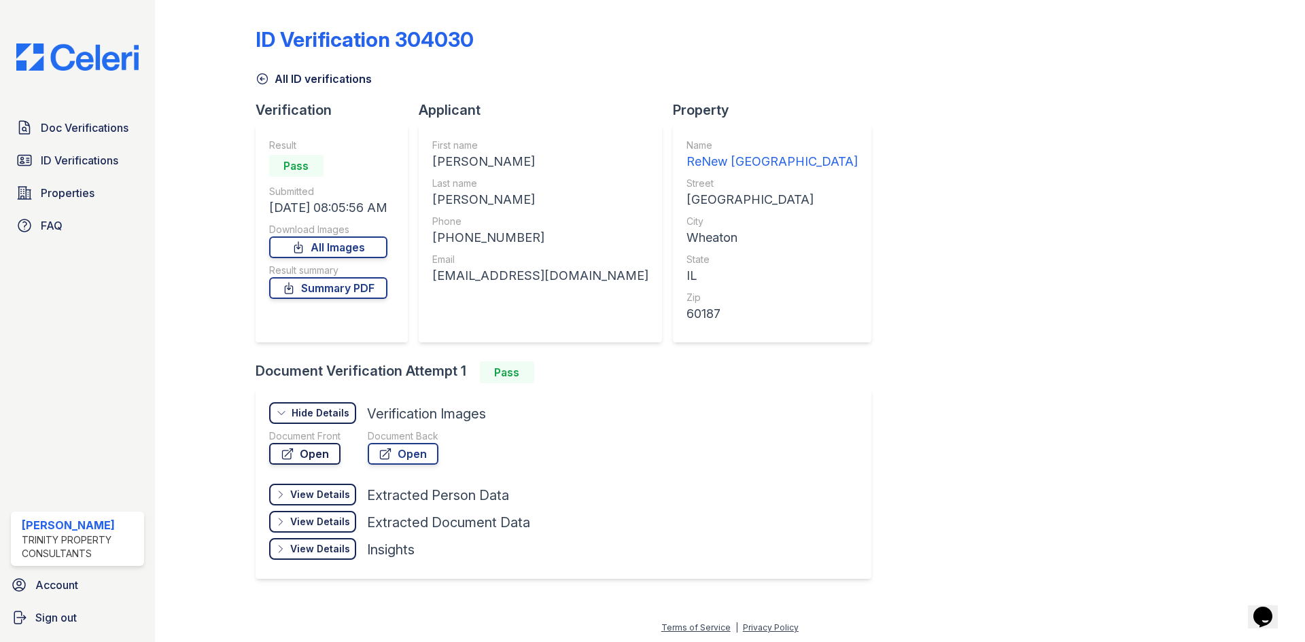
click at [317, 452] on link "Open" at bounding box center [304, 454] width 71 height 22
click at [391, 455] on icon at bounding box center [386, 454] width 14 height 14
click at [267, 75] on icon at bounding box center [263, 79] width 14 height 14
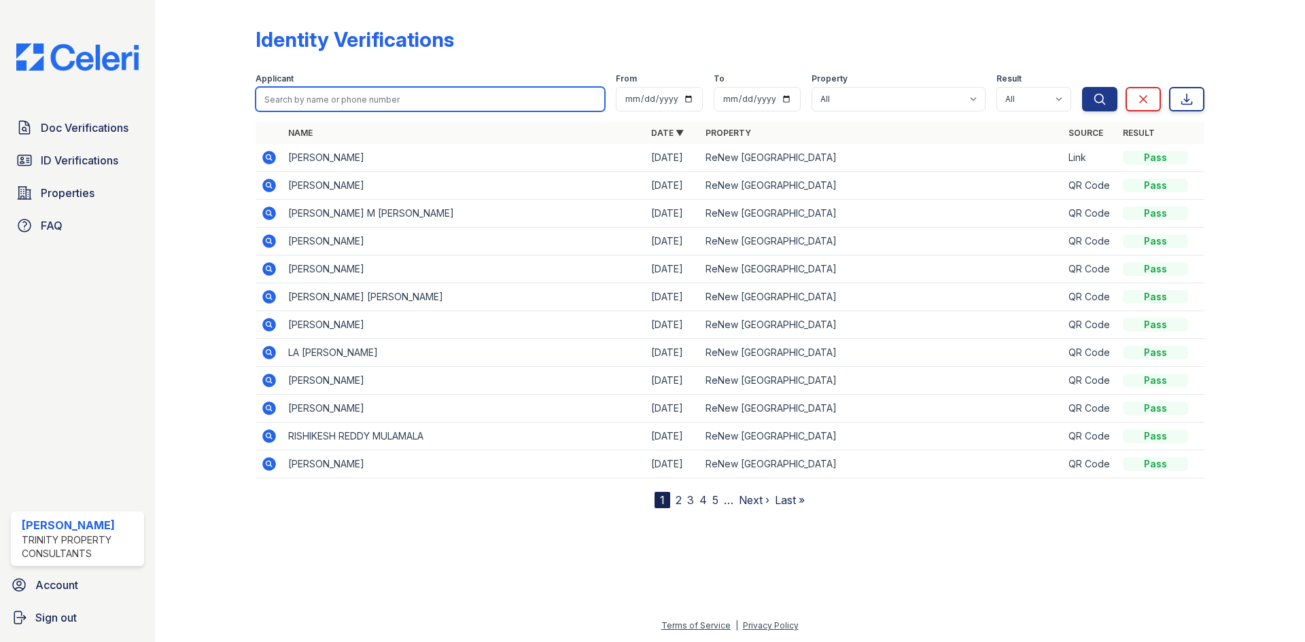
click at [340, 95] on input "search" at bounding box center [430, 99] width 349 height 24
type input "anderson"
click at [1082, 87] on button "Search" at bounding box center [1099, 99] width 35 height 24
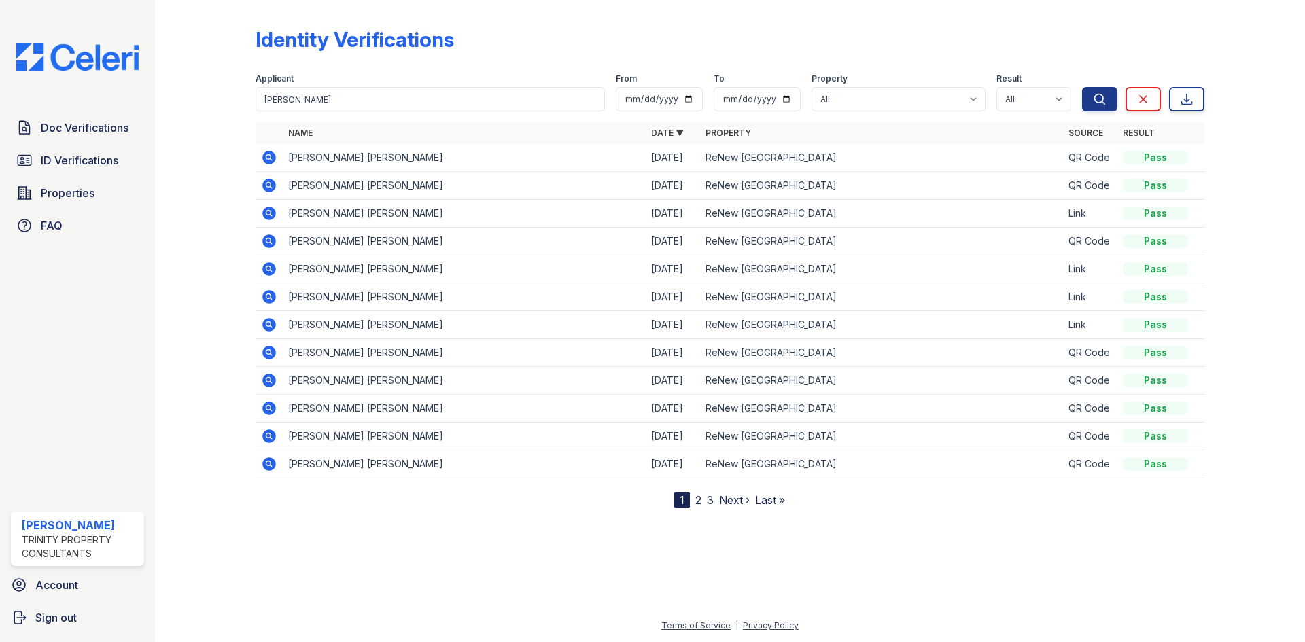
click at [270, 187] on icon at bounding box center [269, 185] width 16 height 16
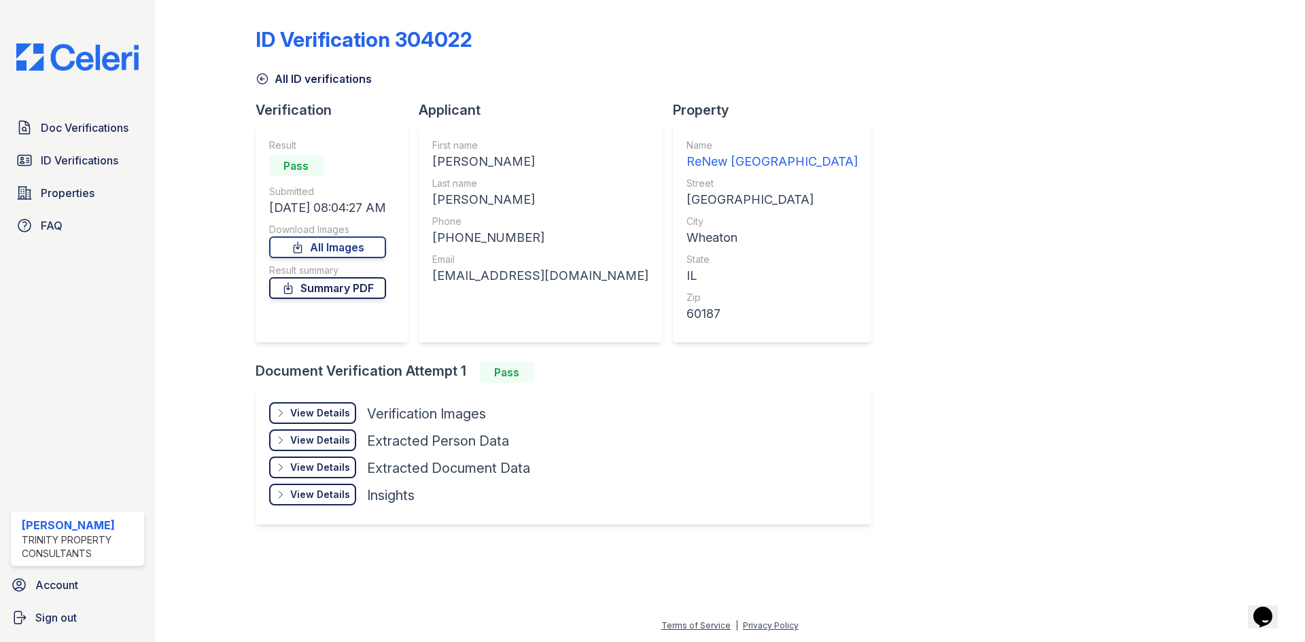
click at [340, 296] on link "Summary PDF" at bounding box center [327, 288] width 117 height 22
click at [331, 402] on div "View Details Details Hide Details Details Verification Images Document Front Op…" at bounding box center [564, 457] width 616 height 136
click at [336, 416] on div "View Details" at bounding box center [320, 413] width 60 height 14
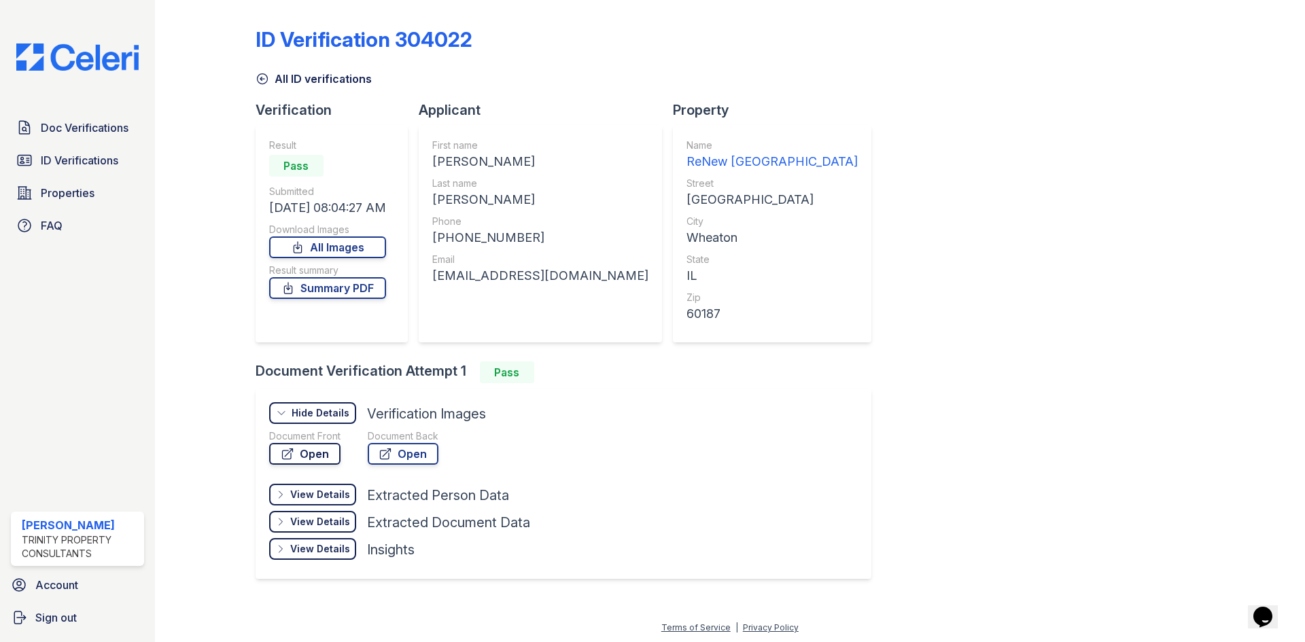
click at [326, 457] on link "Open" at bounding box center [304, 454] width 71 height 22
click at [410, 466] on div "Document Back Open" at bounding box center [403, 450] width 71 height 41
click at [413, 453] on link "Open" at bounding box center [403, 454] width 71 height 22
click at [94, 130] on span "Doc Verifications" at bounding box center [85, 128] width 88 height 16
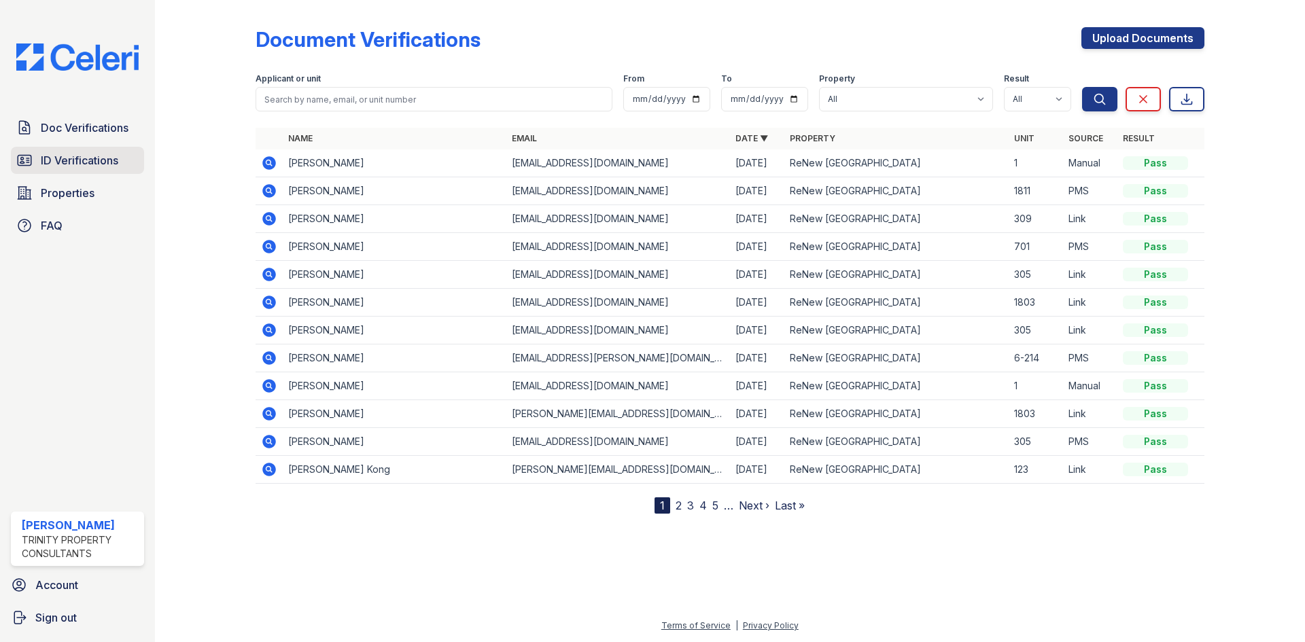
click at [88, 171] on link "ID Verifications" at bounding box center [77, 160] width 133 height 27
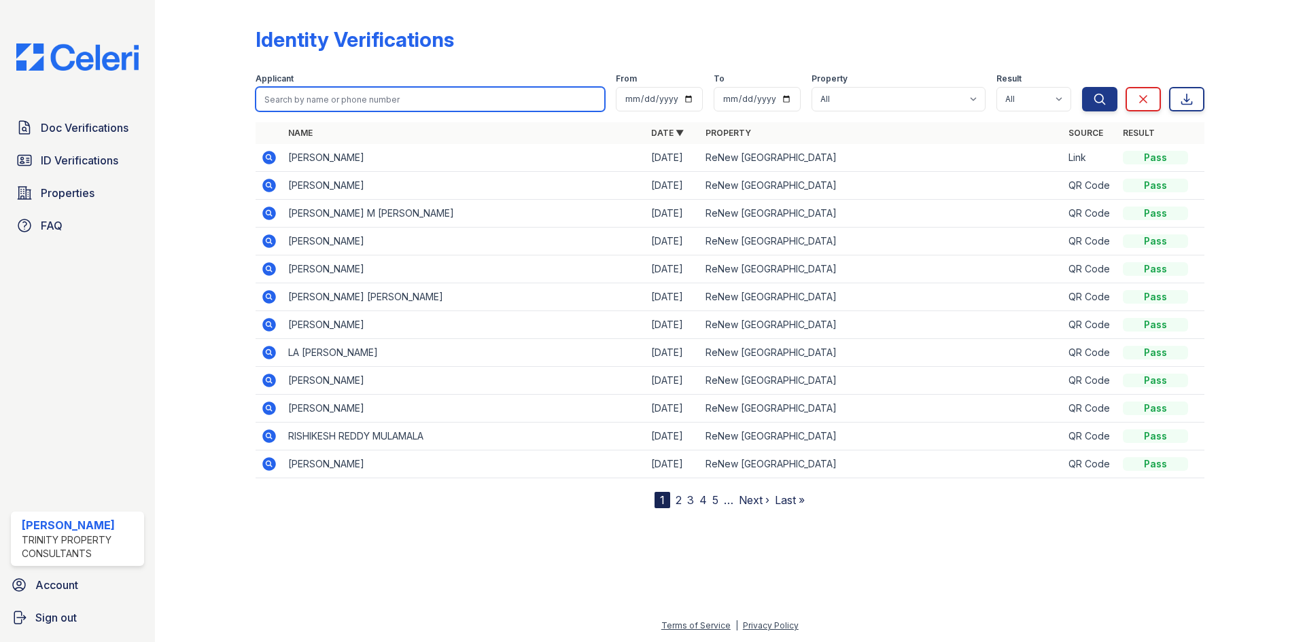
click at [389, 103] on input "search" at bounding box center [430, 99] width 349 height 24
type input "rebecca"
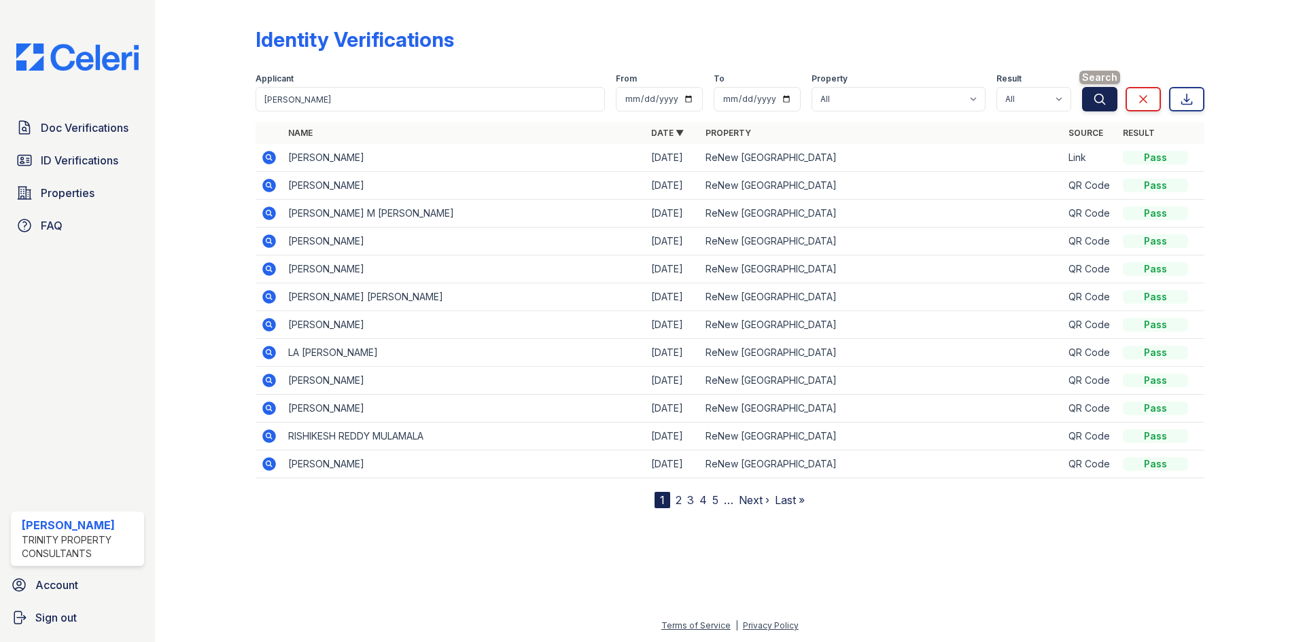
click at [1096, 99] on icon "submit" at bounding box center [1100, 99] width 14 height 14
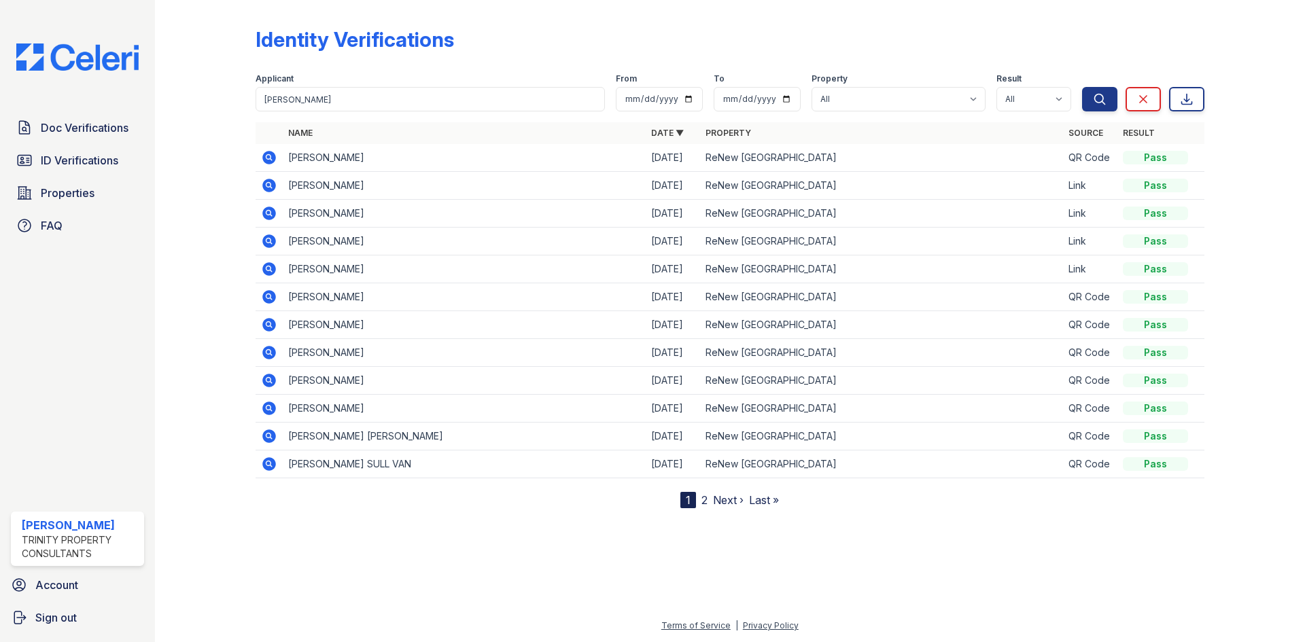
click at [271, 155] on icon at bounding box center [269, 158] width 14 height 14
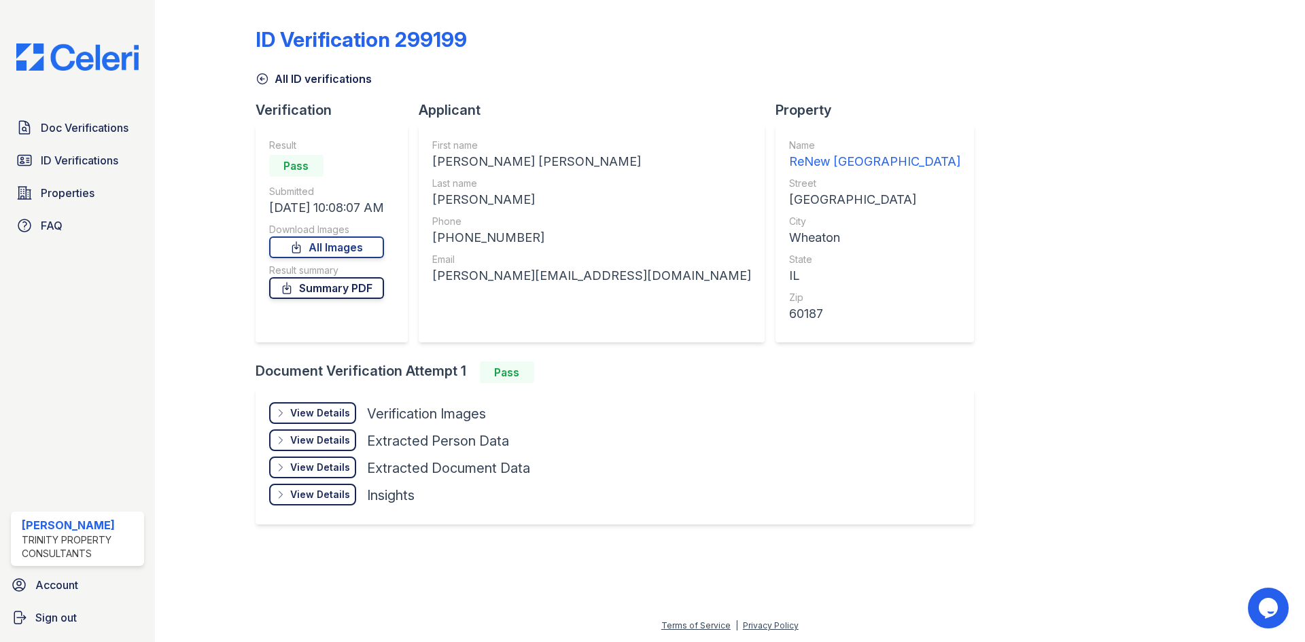
click at [355, 283] on link "Summary PDF" at bounding box center [326, 288] width 115 height 22
click at [309, 406] on div "View Details Details" at bounding box center [312, 413] width 87 height 22
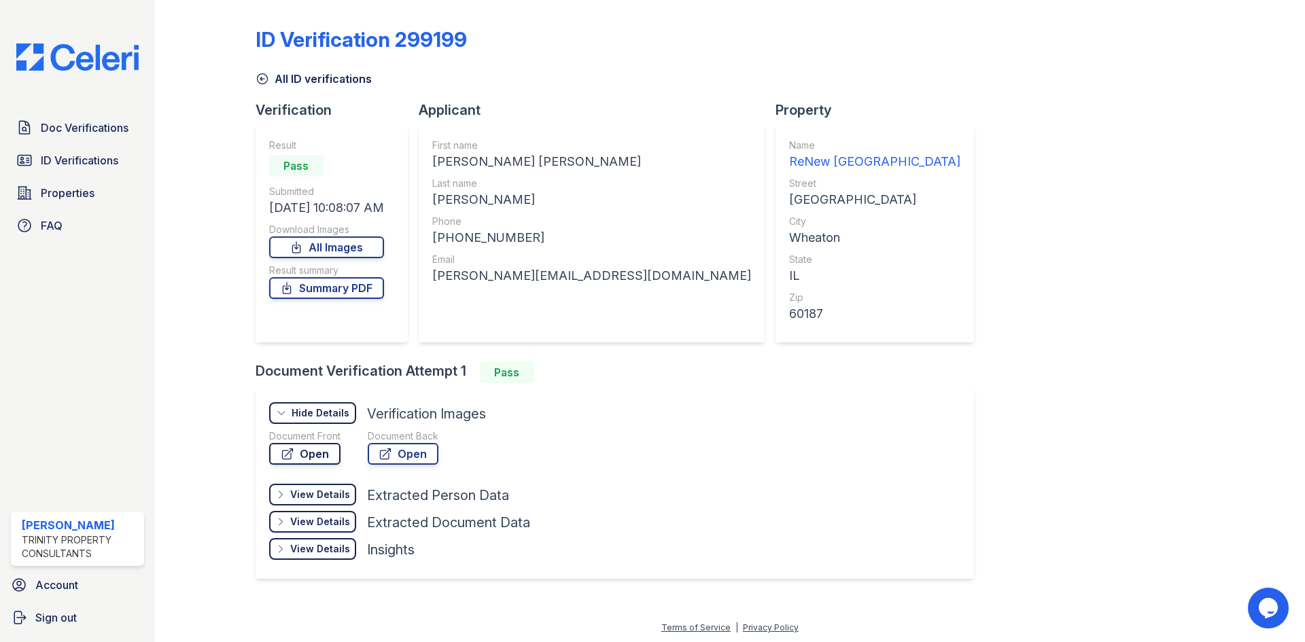
click at [325, 449] on link "Open" at bounding box center [304, 454] width 71 height 22
click at [404, 463] on link "Open" at bounding box center [403, 454] width 71 height 22
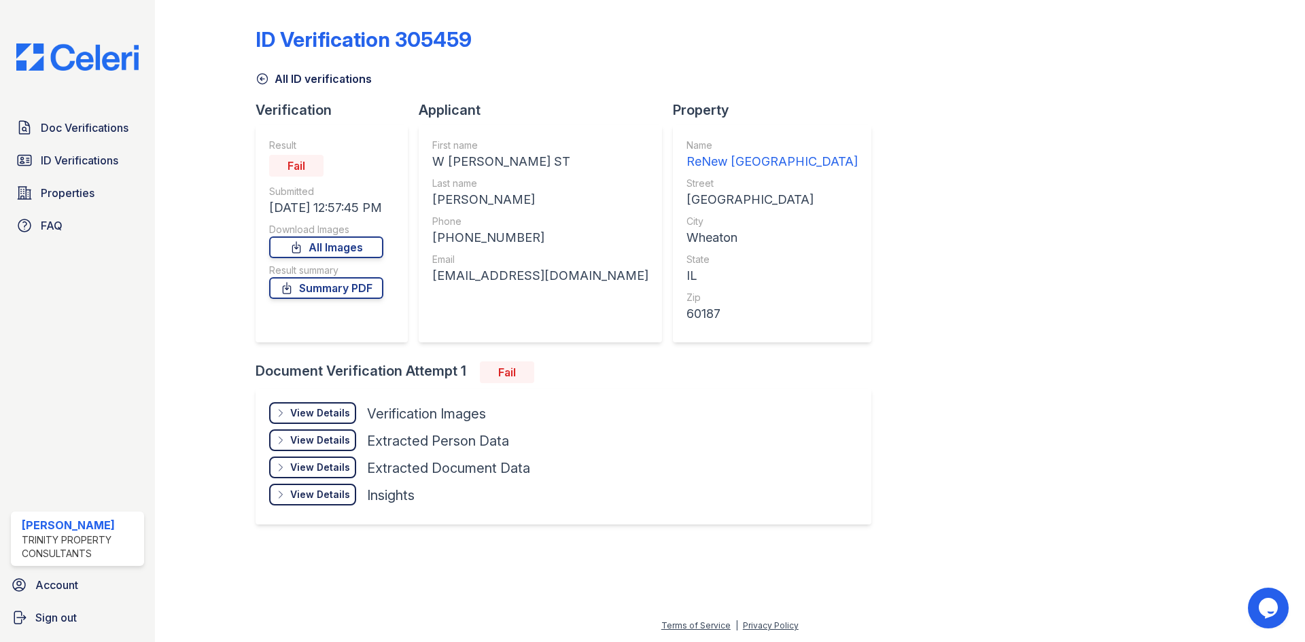
click at [340, 411] on div "View Details" at bounding box center [320, 413] width 60 height 14
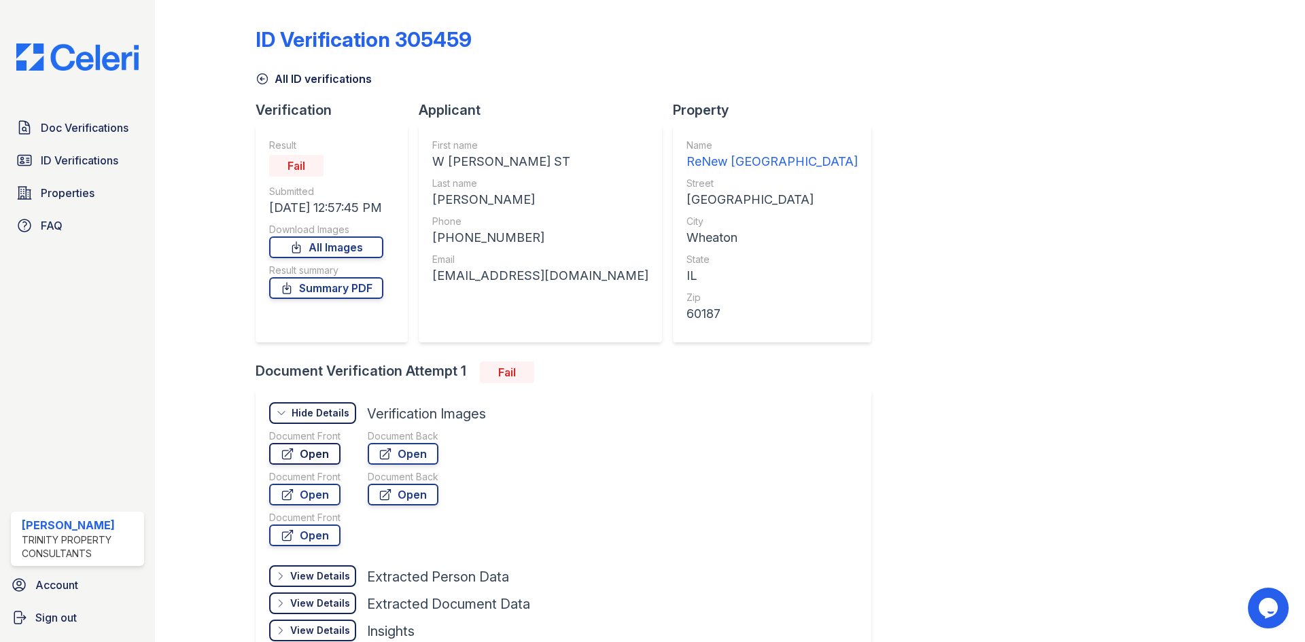
click at [334, 457] on link "Open" at bounding box center [304, 454] width 71 height 22
click at [103, 168] on span "ID Verifications" at bounding box center [79, 160] width 77 height 16
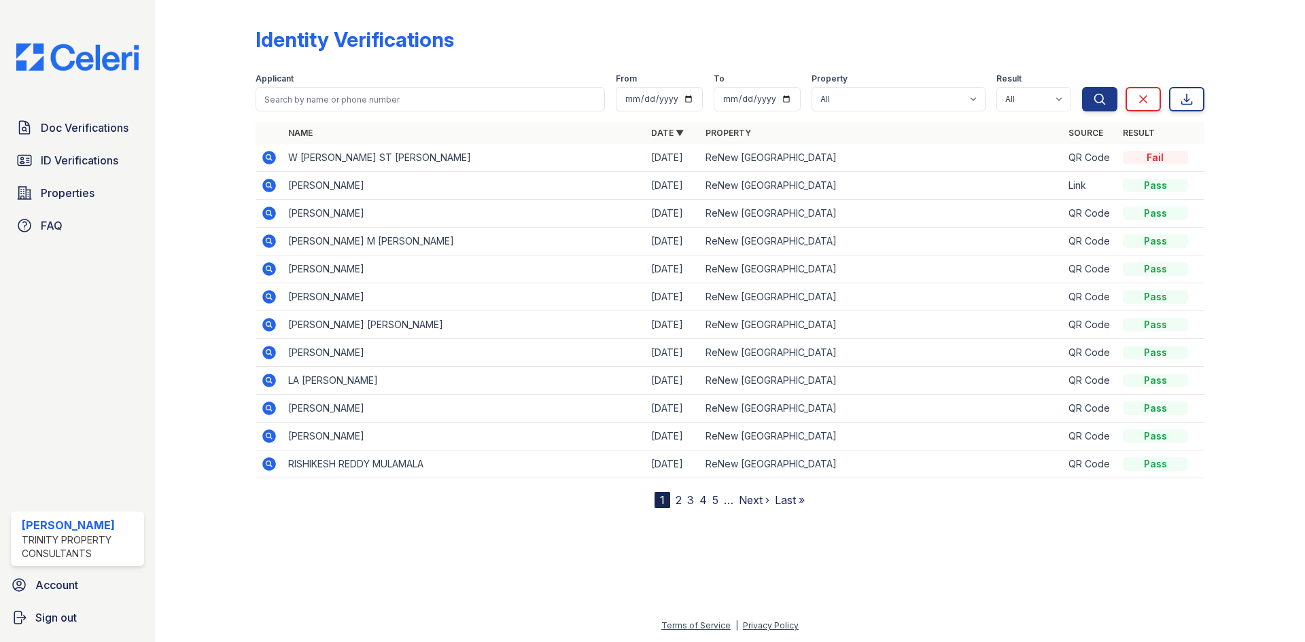
click at [267, 155] on icon at bounding box center [269, 158] width 16 height 16
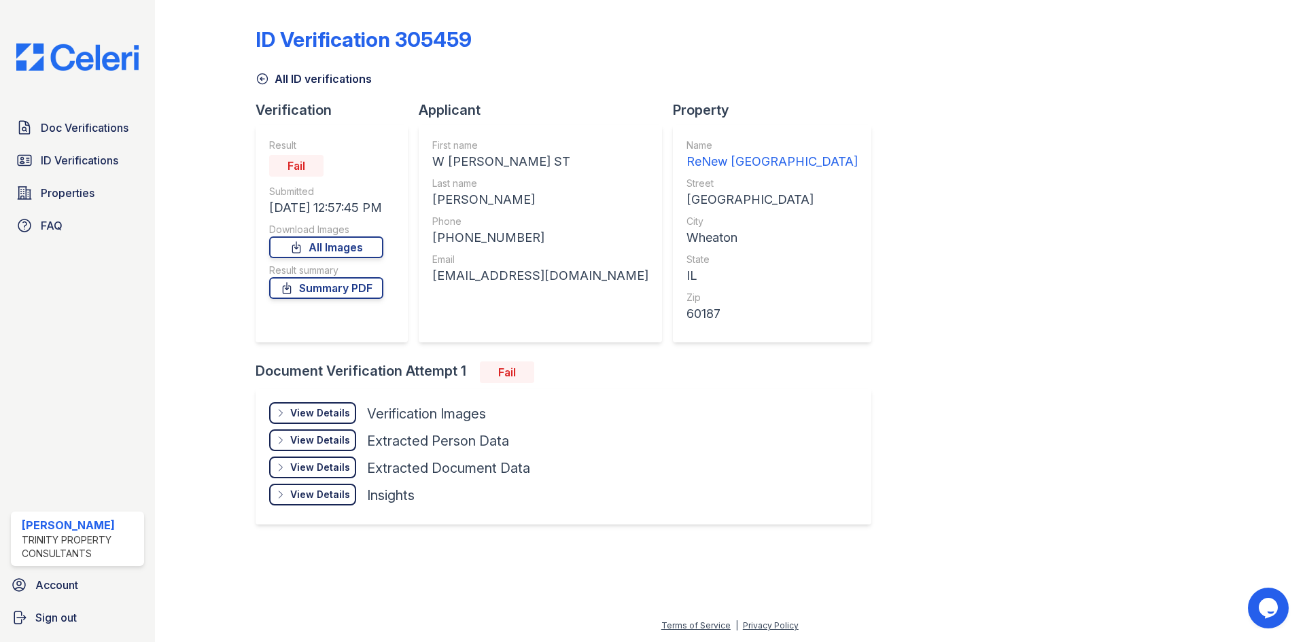
click at [330, 415] on div "View Details" at bounding box center [320, 413] width 60 height 14
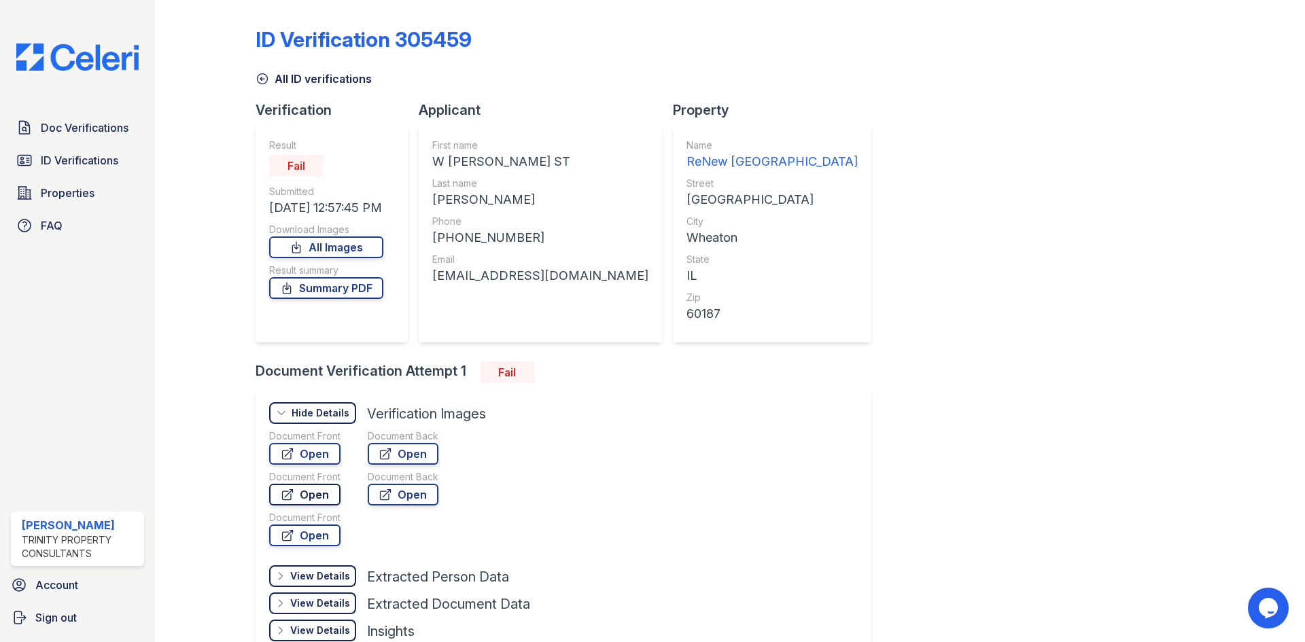
click at [326, 497] on link "Open" at bounding box center [304, 495] width 71 height 22
click at [104, 148] on link "ID Verifications" at bounding box center [77, 160] width 133 height 27
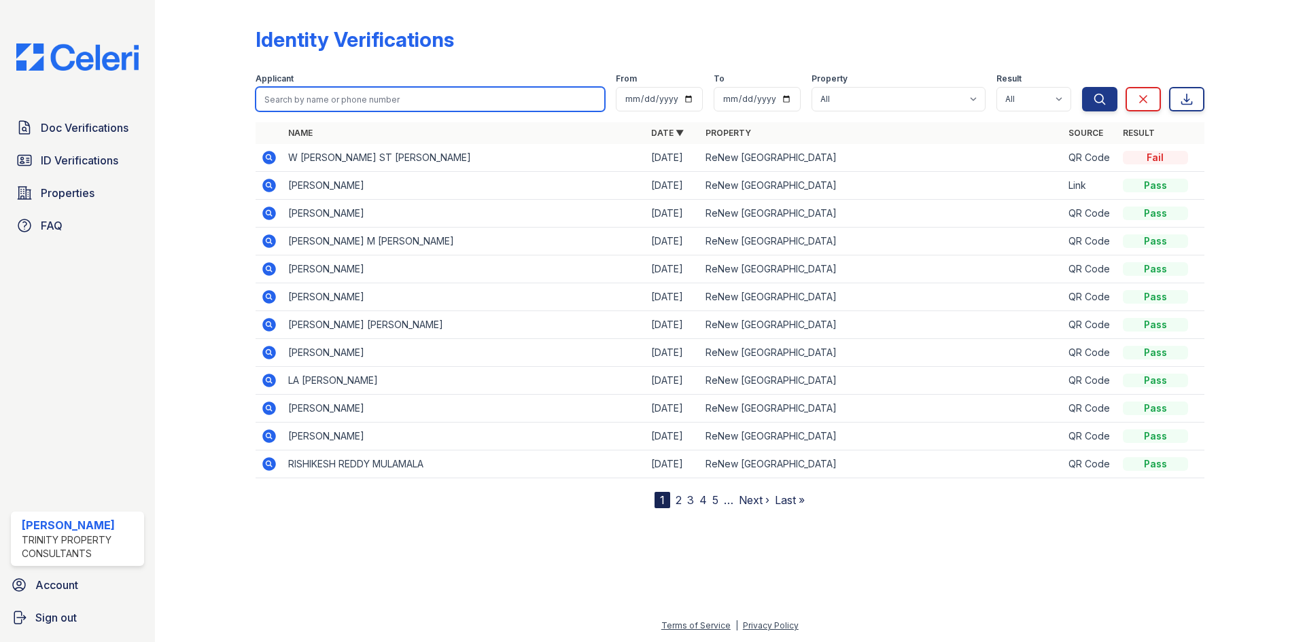
click at [347, 94] on input "search" at bounding box center [430, 99] width 349 height 24
type input "j"
type input "justin adams"
click at [1082, 87] on button "Search" at bounding box center [1099, 99] width 35 height 24
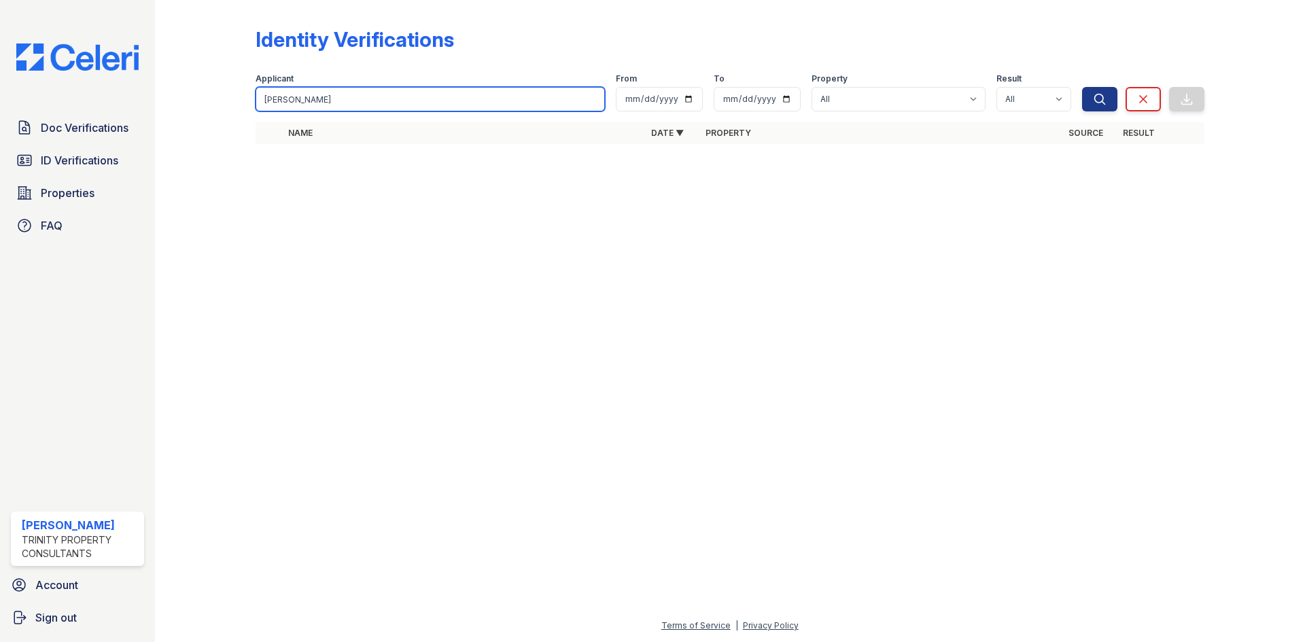
drag, startPoint x: 345, startPoint y: 105, endPoint x: 338, endPoint y: 107, distance: 7.7
click at [338, 107] on input "justin adams" at bounding box center [430, 99] width 349 height 24
drag, startPoint x: 331, startPoint y: 106, endPoint x: 285, endPoint y: 92, distance: 48.4
click at [285, 92] on input "justin adams" at bounding box center [430, 99] width 349 height 24
type input "justin"
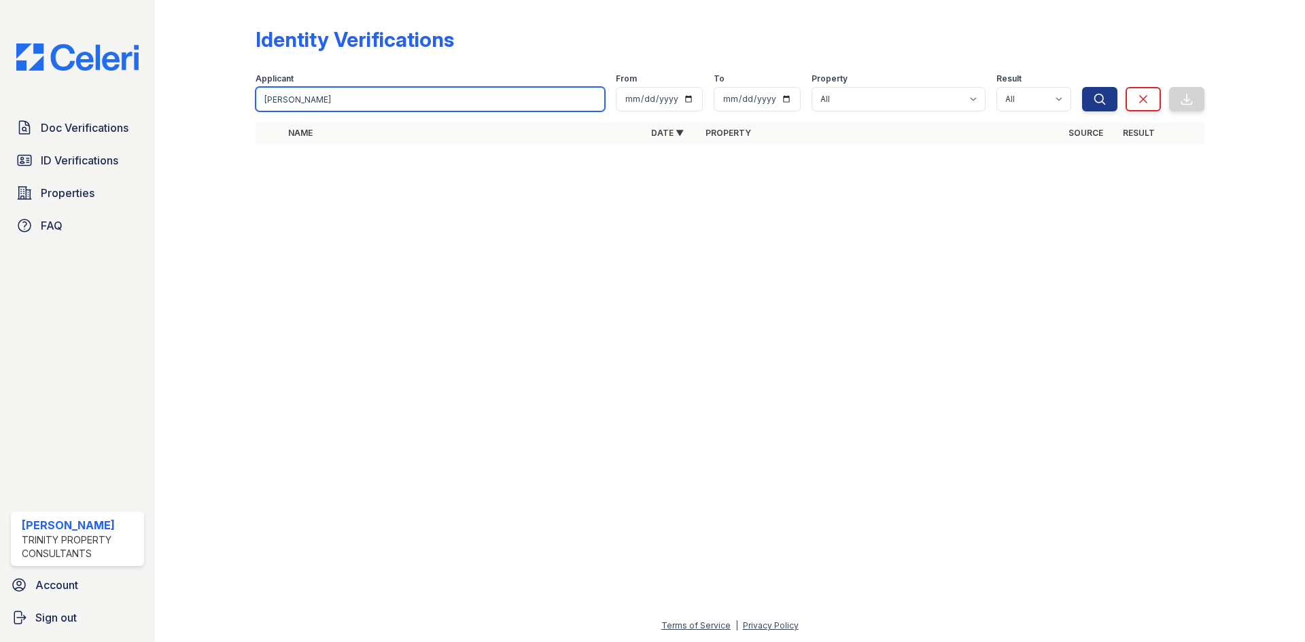
click at [1082, 87] on button "Search" at bounding box center [1099, 99] width 35 height 24
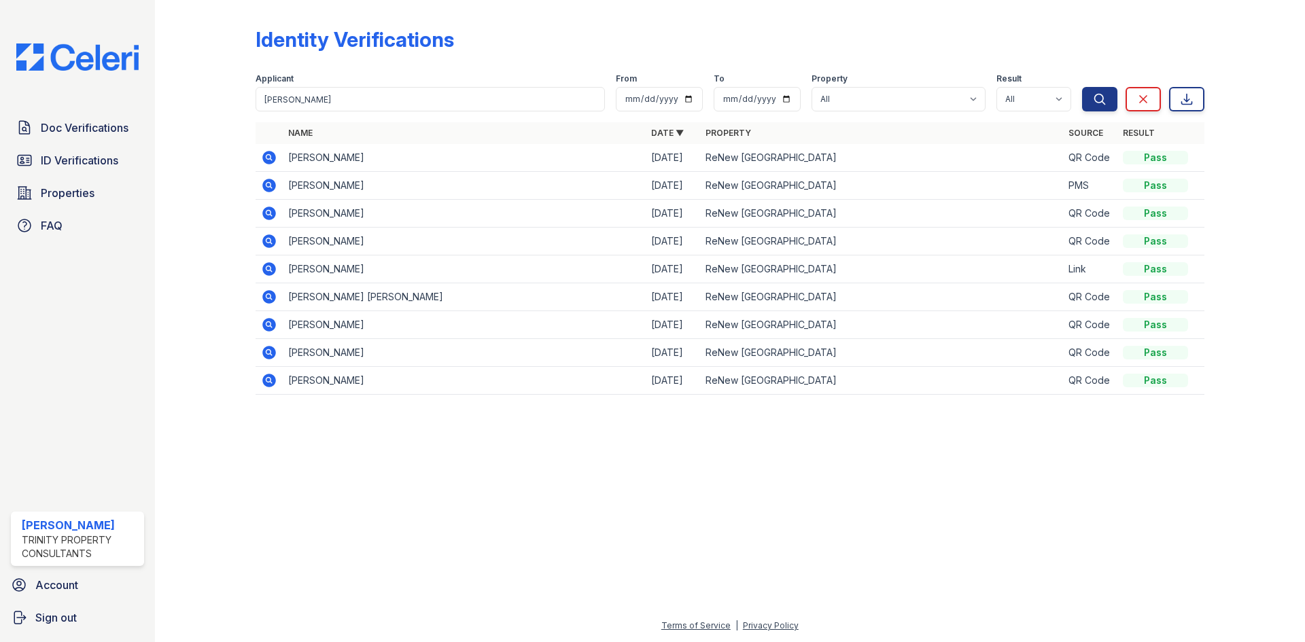
click at [264, 154] on icon at bounding box center [269, 158] width 16 height 16
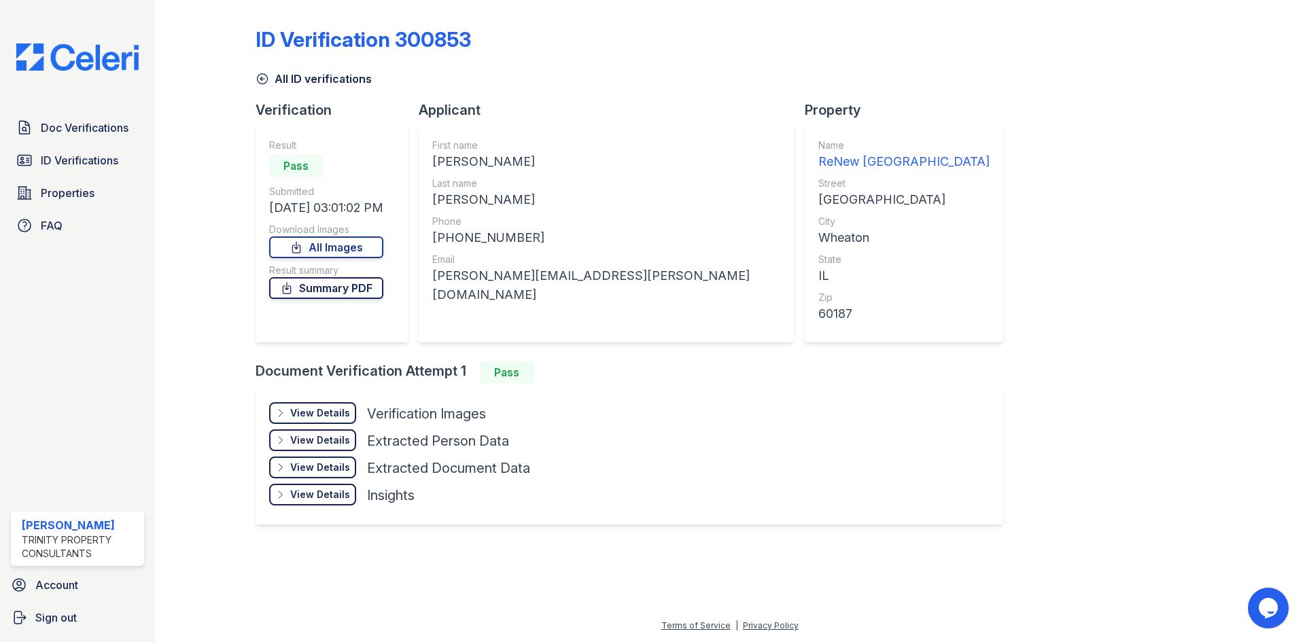
click at [351, 293] on link "Summary PDF" at bounding box center [326, 288] width 114 height 22
click at [336, 417] on div "View Details" at bounding box center [320, 413] width 60 height 14
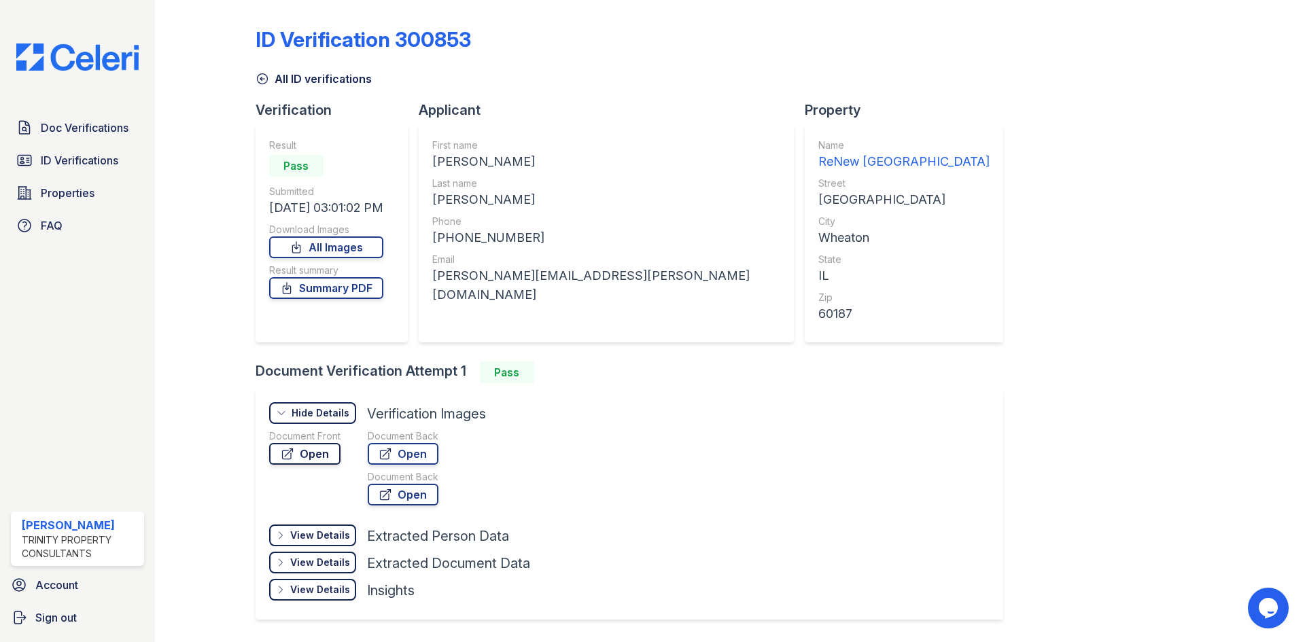
click at [315, 451] on link "Open" at bounding box center [304, 454] width 71 height 22
